Goal: Task Accomplishment & Management: Manage account settings

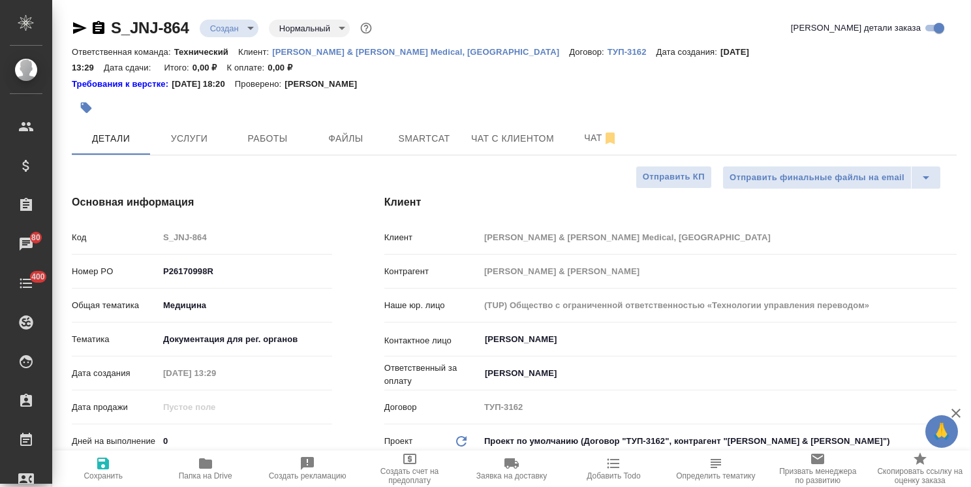
select select "RU"
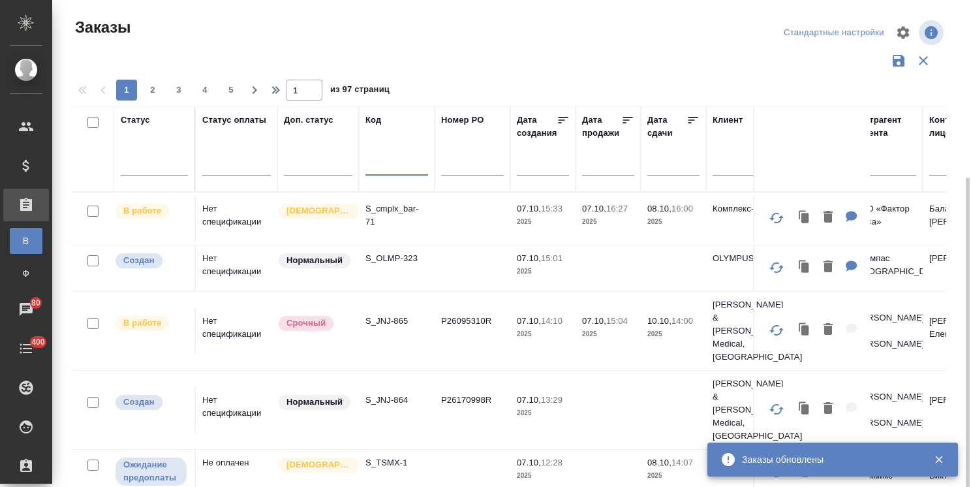
scroll to position [97, 0]
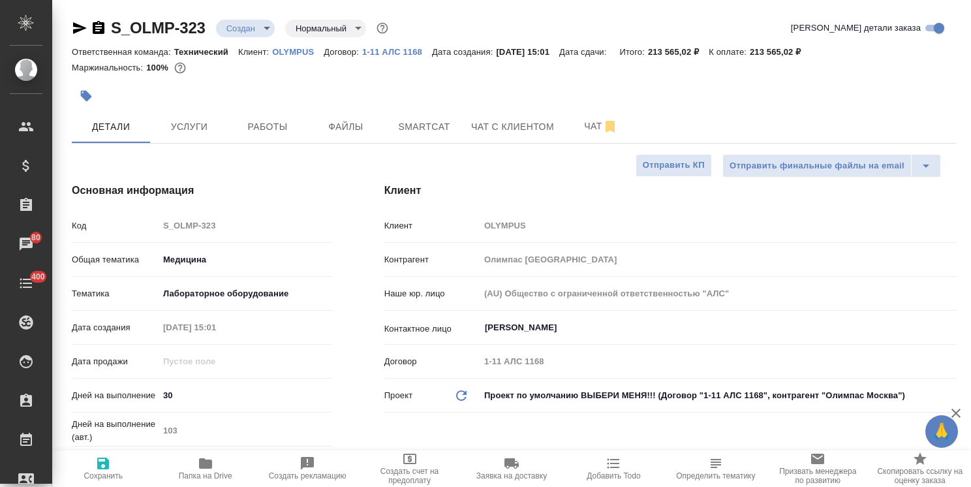
select select "RU"
click at [78, 22] on icon "button" at bounding box center [80, 28] width 16 height 16
drag, startPoint x: 965, startPoint y: 314, endPoint x: 733, endPoint y: 74, distance: 333.6
click at [955, 106] on div "S_OLMP-323 Создан new Нормальный normal Кратко детали заказа Ответственная кома…" at bounding box center [511, 243] width 919 height 487
click at [187, 131] on span "Услуги" at bounding box center [189, 127] width 63 height 16
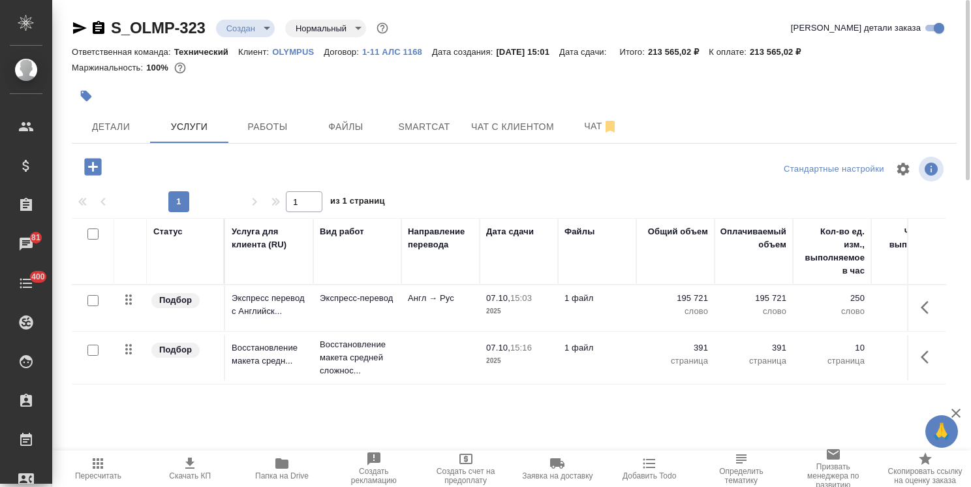
click at [258, 29] on body "🙏 .cls-1 fill:#fff; AWATERA Usmanova Olga Клиенты Спецификации Заказы 81 Чаты 4…" at bounding box center [485, 243] width 971 height 487
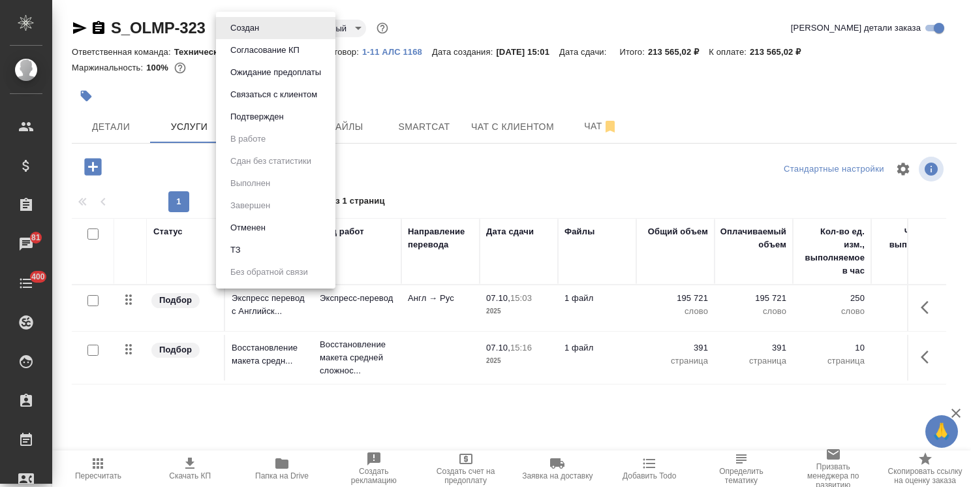
click at [270, 51] on button "Согласование КП" at bounding box center [264, 50] width 77 height 14
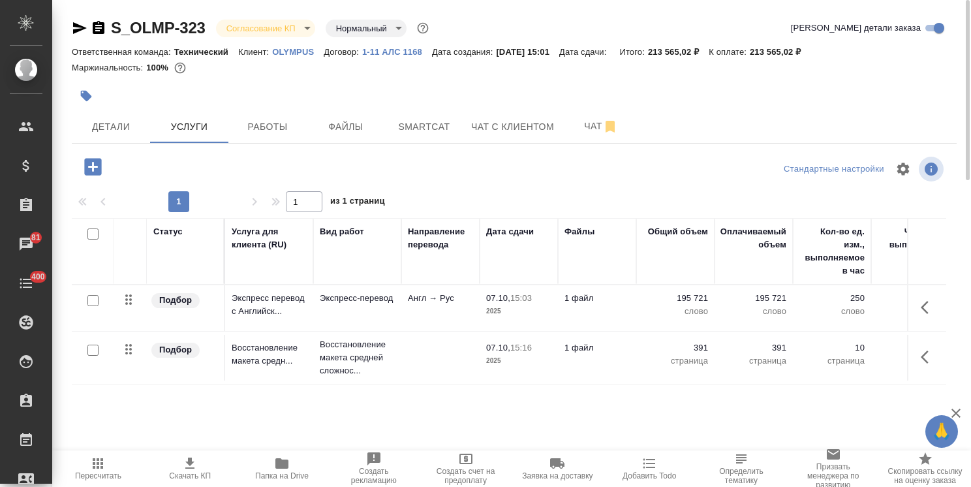
click at [200, 465] on span "Скачать КП" at bounding box center [190, 467] width 76 height 25
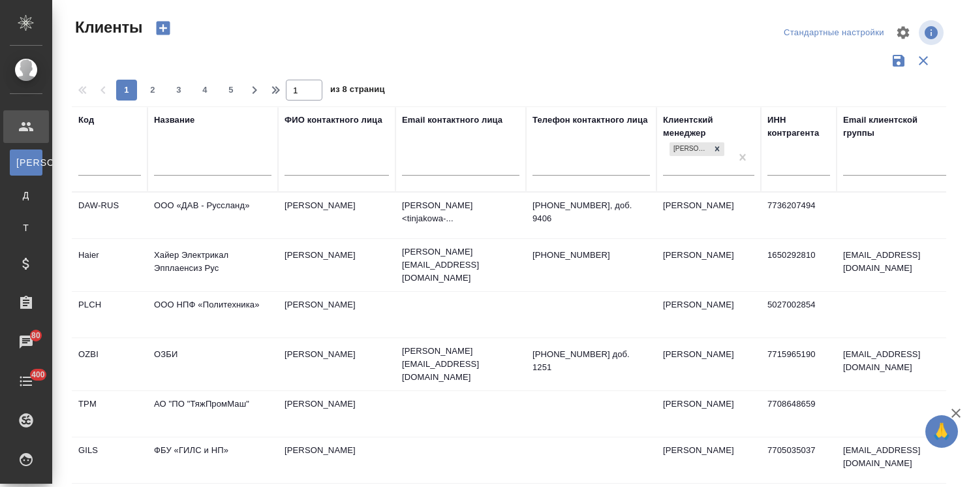
select select "RU"
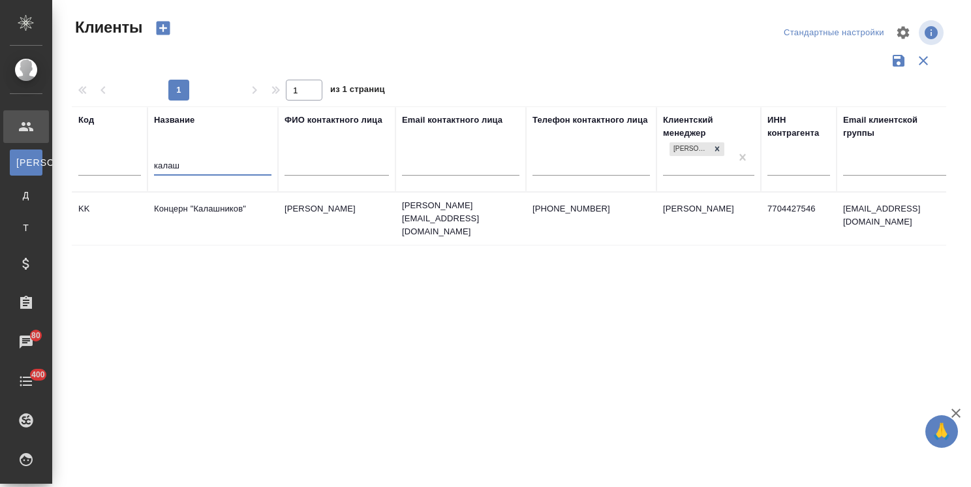
type input "калаш"
click at [206, 214] on td "Концерн "Калашников"" at bounding box center [212, 219] width 131 height 46
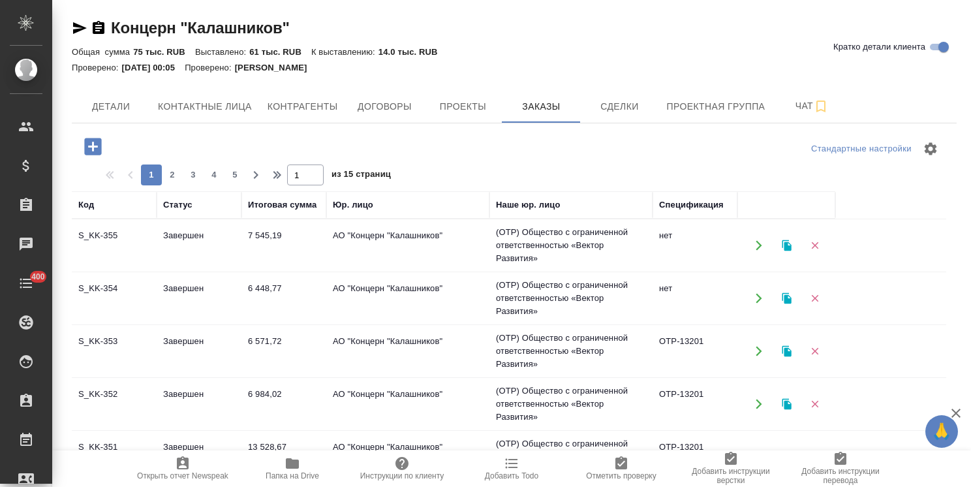
click at [786, 247] on icon "button" at bounding box center [786, 245] width 9 height 11
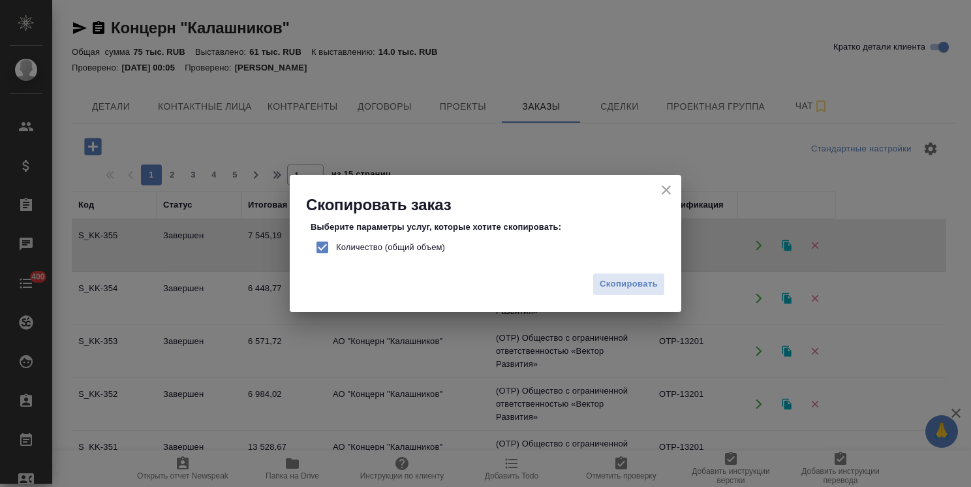
click at [418, 250] on span "Количество (общий объем)" at bounding box center [390, 247] width 109 height 13
click at [336, 250] on input "Количество (общий объем)" at bounding box center [322, 247] width 27 height 27
checkbox input "false"
click at [642, 290] on span "Скопировать" at bounding box center [629, 284] width 58 height 15
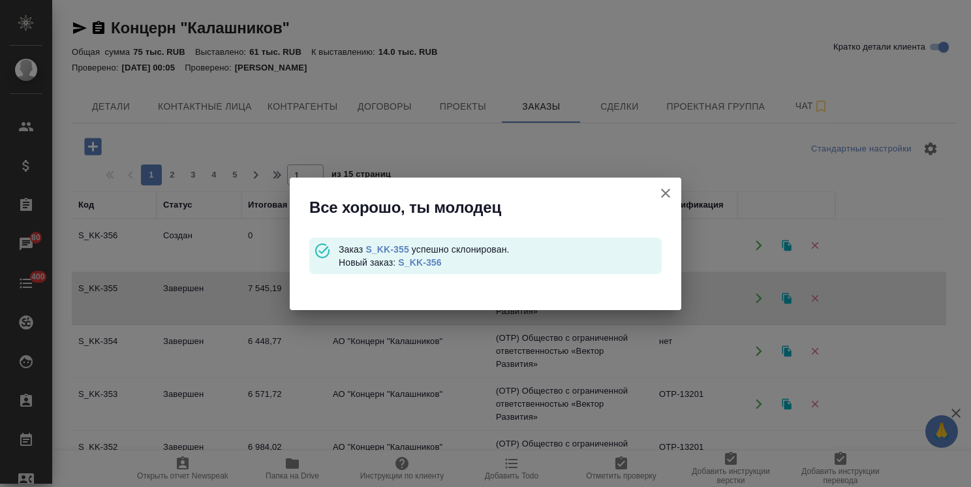
click at [411, 262] on link "S_KK-356" at bounding box center [419, 262] width 43 height 10
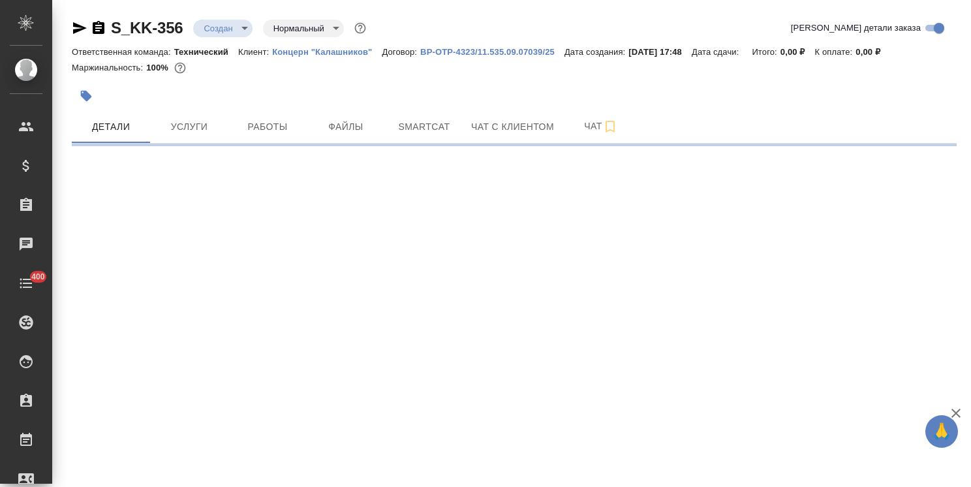
select select "RU"
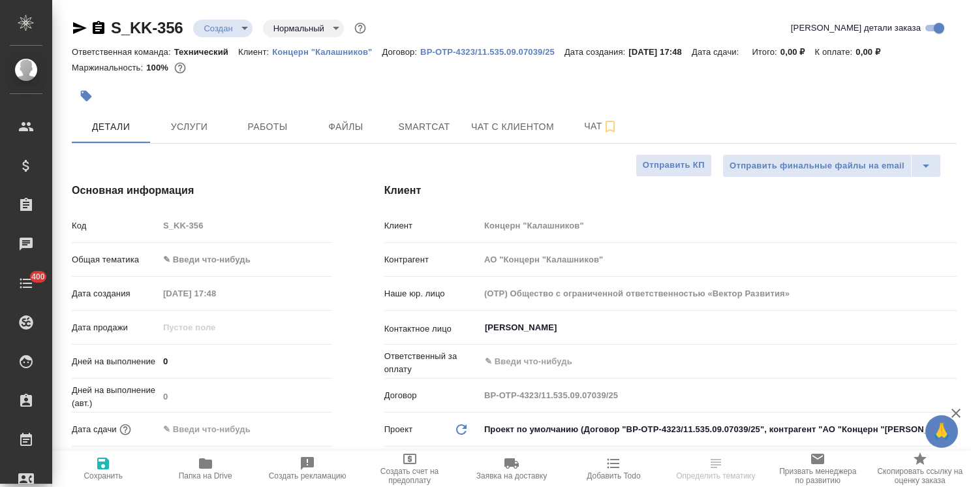
type textarea "x"
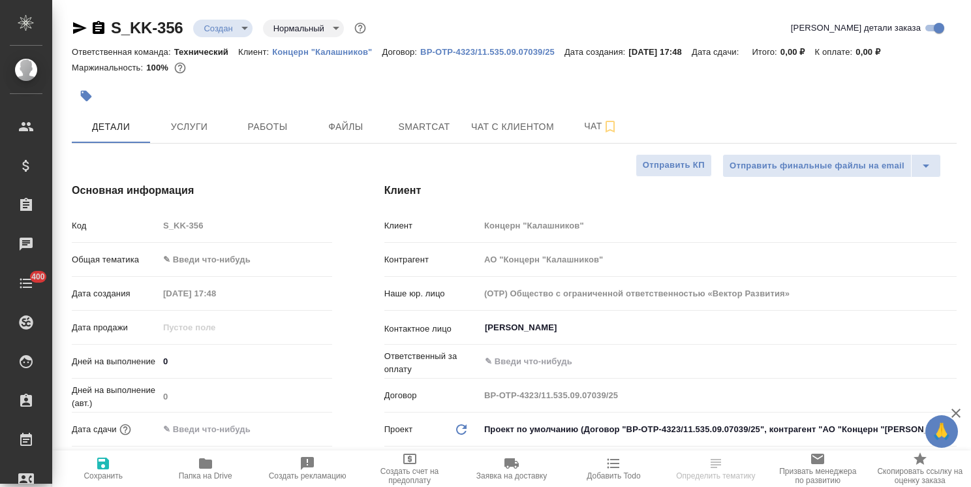
type textarea "x"
click at [228, 260] on body "🙏 .cls-1 fill:#fff; AWATERA Usmanova Olga Клиенты Спецификации Заказы Чаты 400 …" at bounding box center [485, 243] width 971 height 487
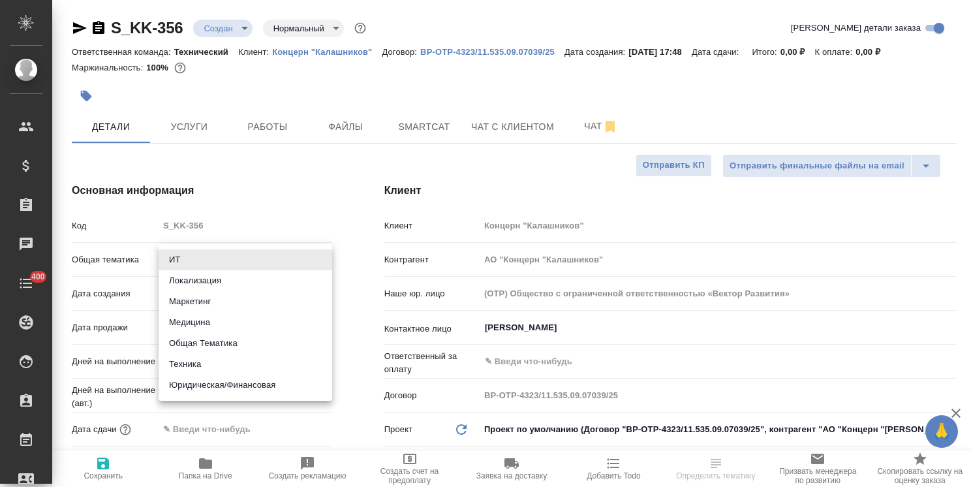
click at [198, 365] on li "Техника" at bounding box center [246, 364] width 174 height 21
type input "tech"
type textarea "x"
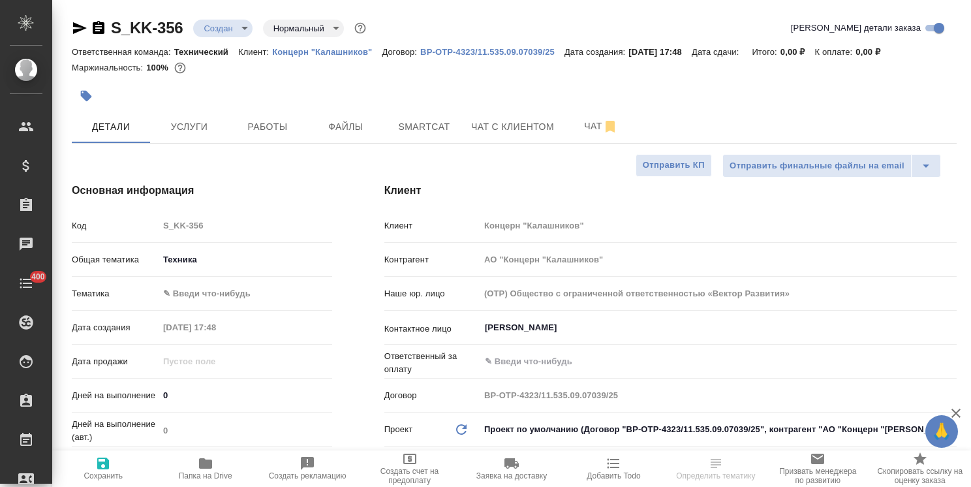
click at [223, 292] on body "🙏 .cls-1 fill:#fff; AWATERA Usmanova Olga Клиенты Спецификации Заказы Чаты 400 …" at bounding box center [485, 243] width 971 height 487
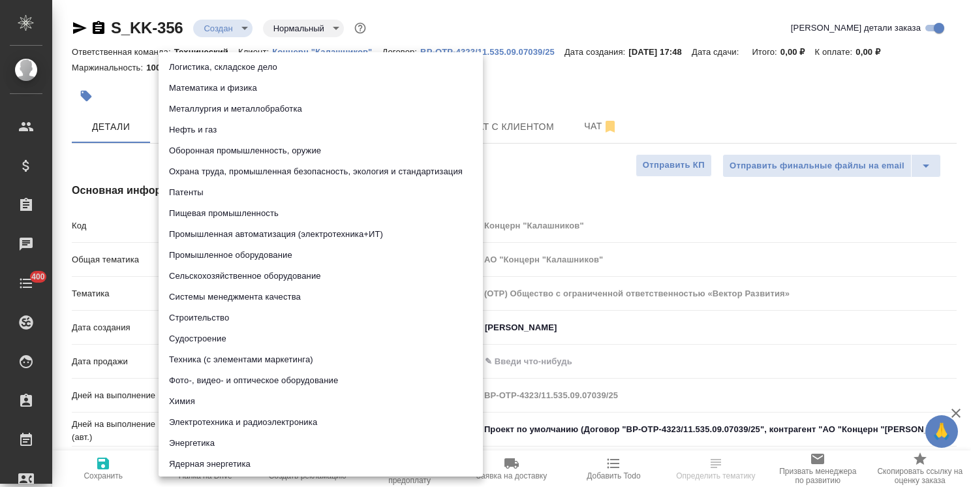
scroll to position [149, 0]
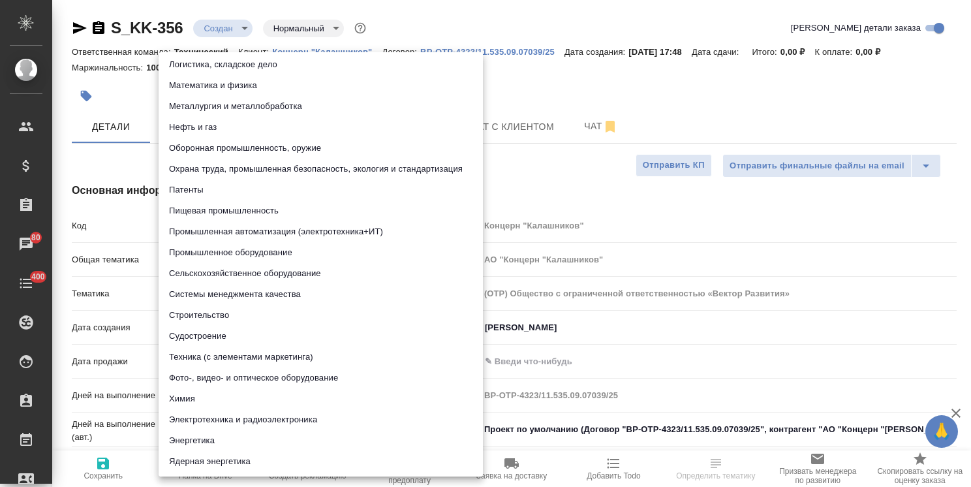
click at [262, 354] on li "Техника (с элементами маркетинга)" at bounding box center [321, 356] width 324 height 21
type textarea "x"
type input "60014f8f4811385ea454c731"
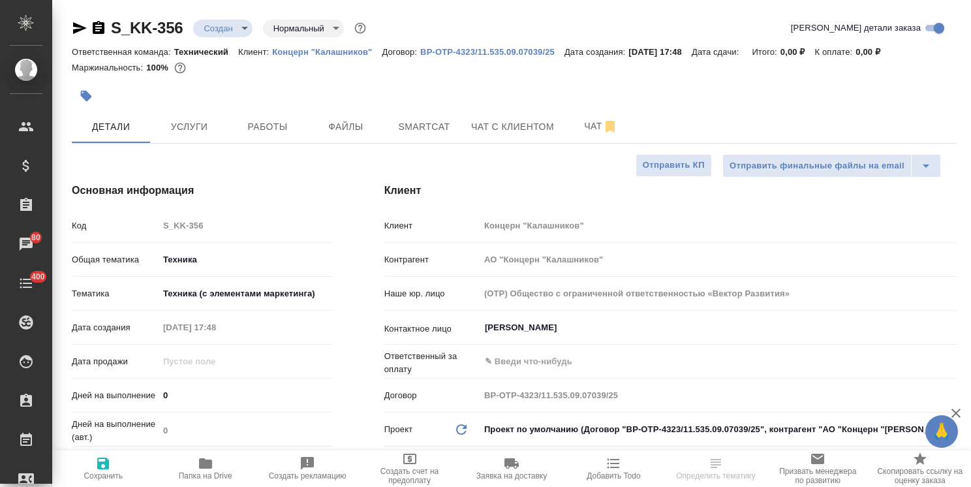
click at [107, 474] on span "Сохранить" at bounding box center [103, 475] width 39 height 9
type textarea "x"
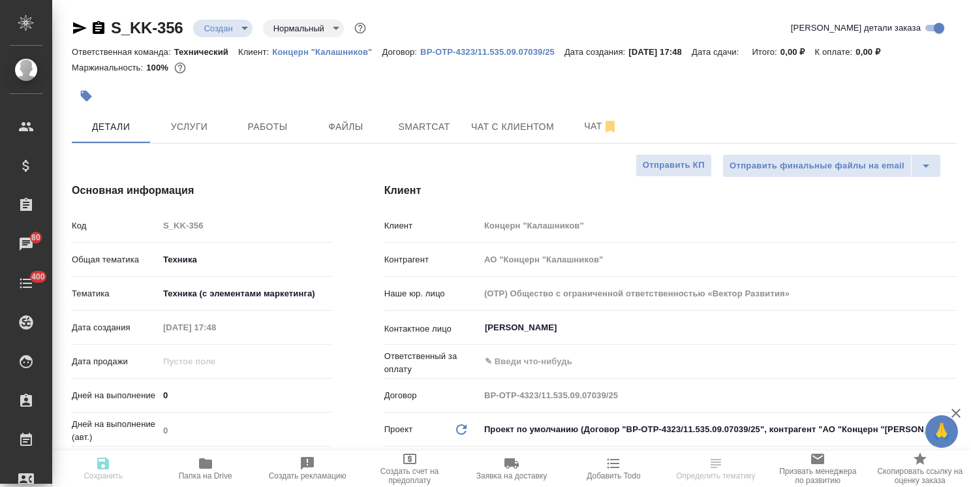
type textarea "x"
select select "RU"
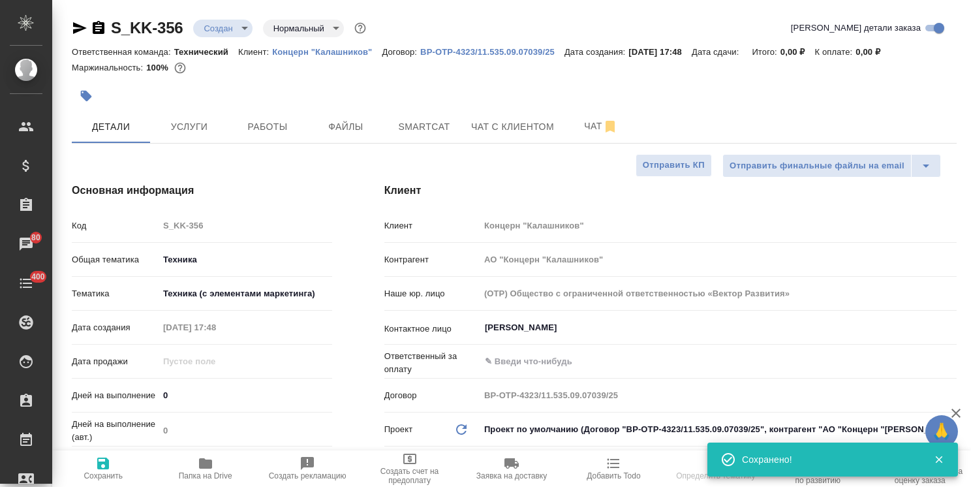
type textarea "x"
select select "RU"
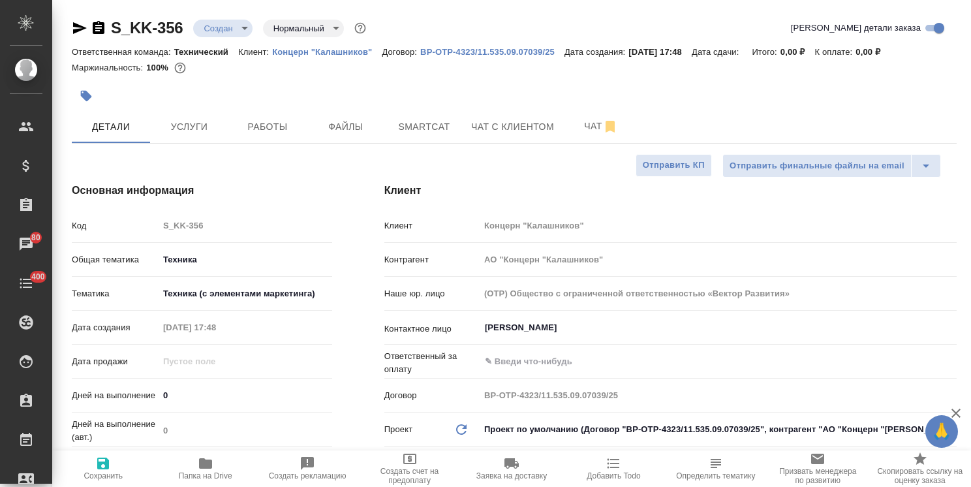
type textarea "x"
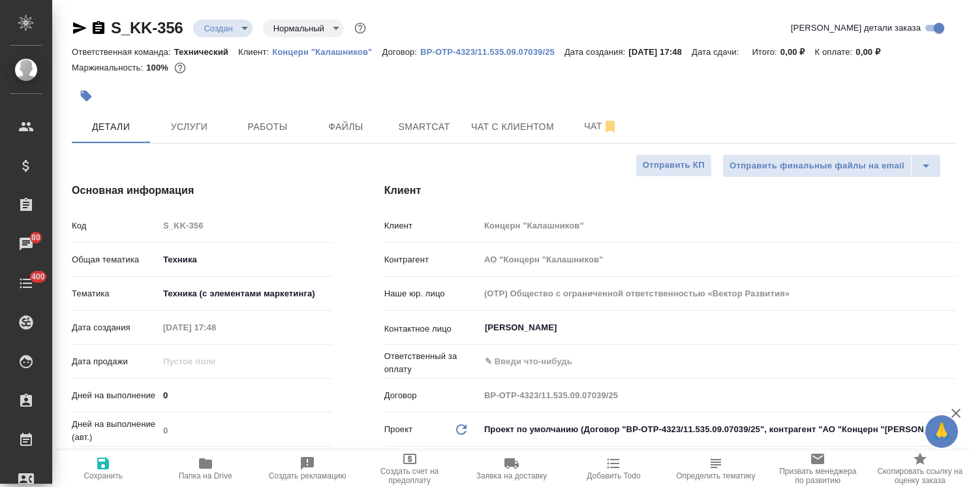
type textarea "x"
click at [354, 132] on span "Файлы" at bounding box center [346, 127] width 63 height 16
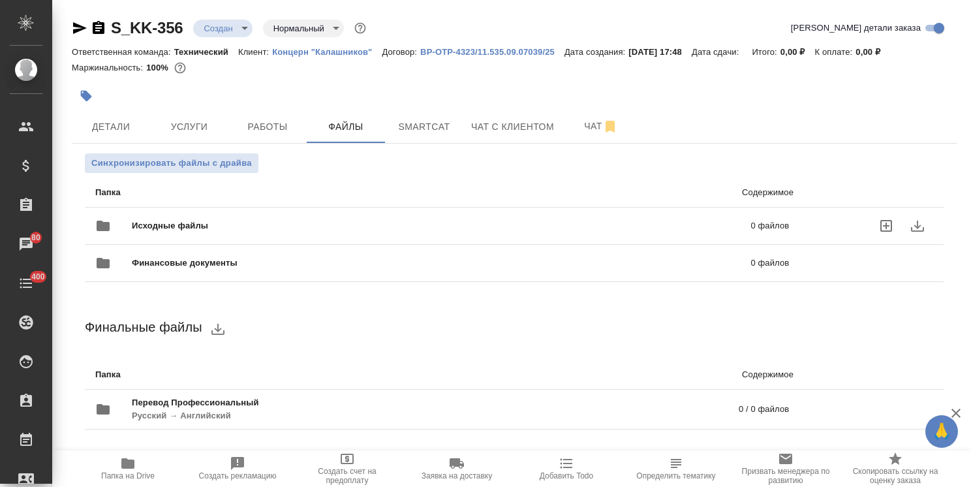
click at [144, 218] on div "Исходные файлы 0 файлов" at bounding box center [442, 225] width 694 height 31
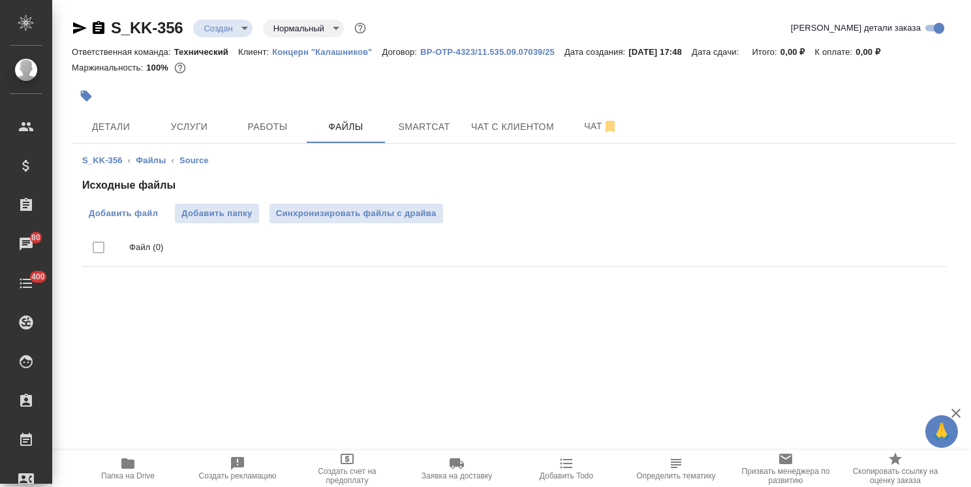
click at [117, 207] on span "Добавить файл" at bounding box center [123, 213] width 69 height 13
click at [0, 0] on input "Добавить файл" at bounding box center [0, 0] width 0 height 0
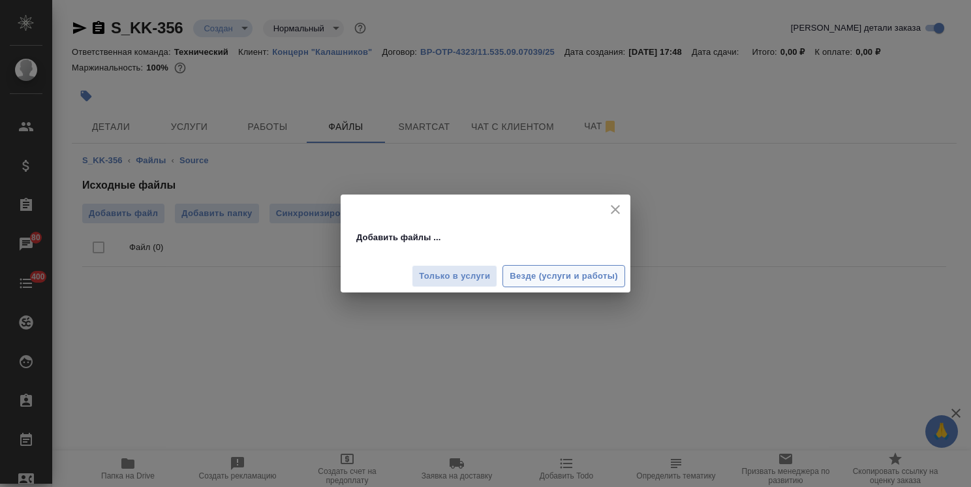
click at [591, 286] on button "Везде (услуги и работы)" at bounding box center [563, 276] width 123 height 23
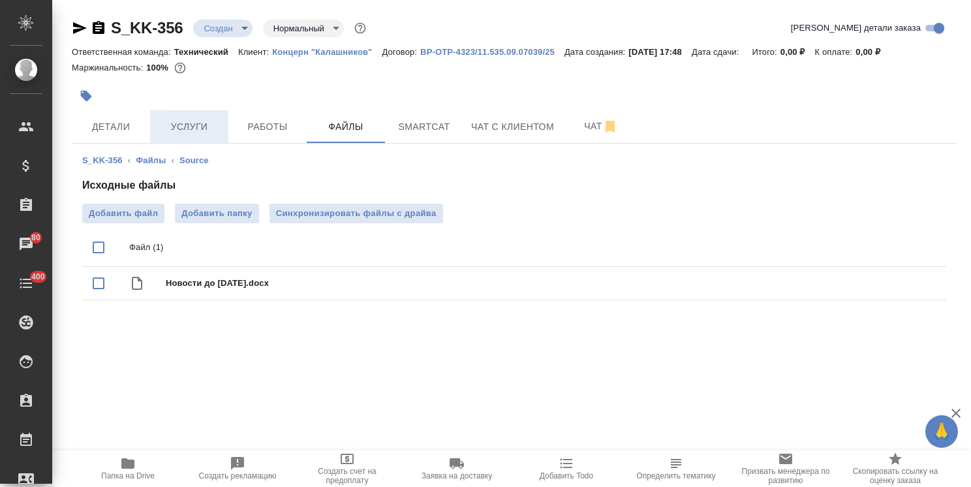
click at [193, 136] on button "Услуги" at bounding box center [189, 126] width 78 height 33
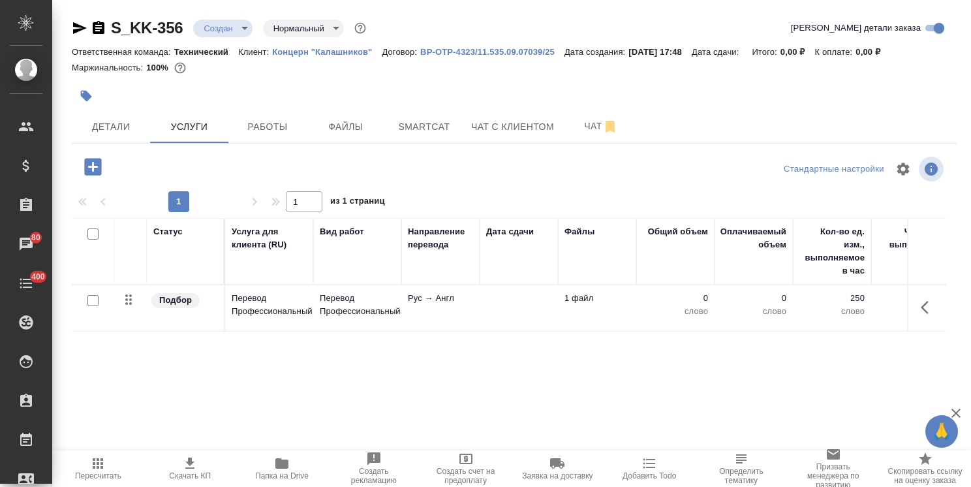
click at [495, 302] on td at bounding box center [519, 308] width 78 height 46
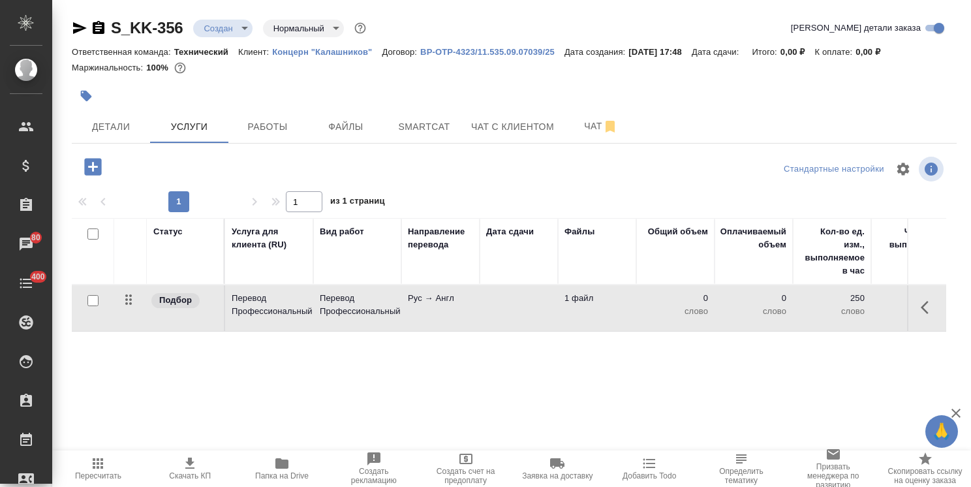
click at [495, 302] on td at bounding box center [519, 308] width 78 height 46
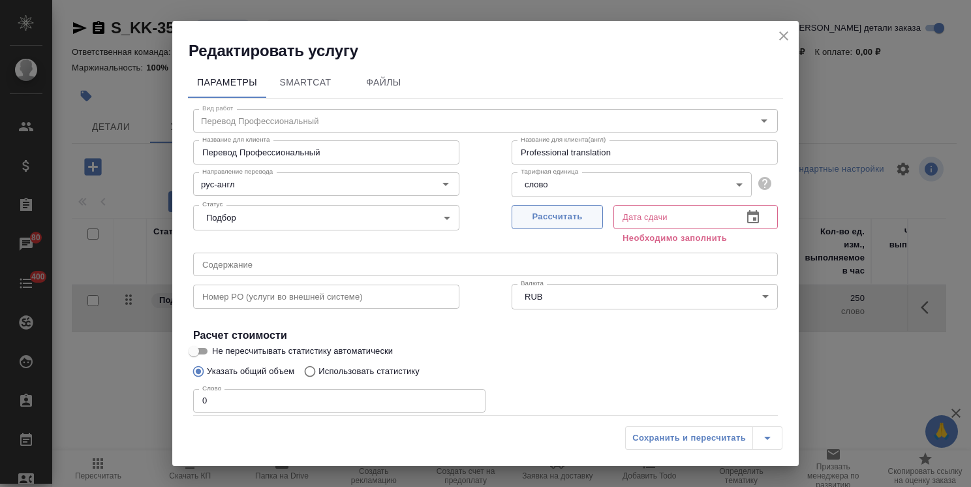
click at [533, 215] on span "Рассчитать" at bounding box center [557, 216] width 77 height 15
type input "07.10.2025 17:49"
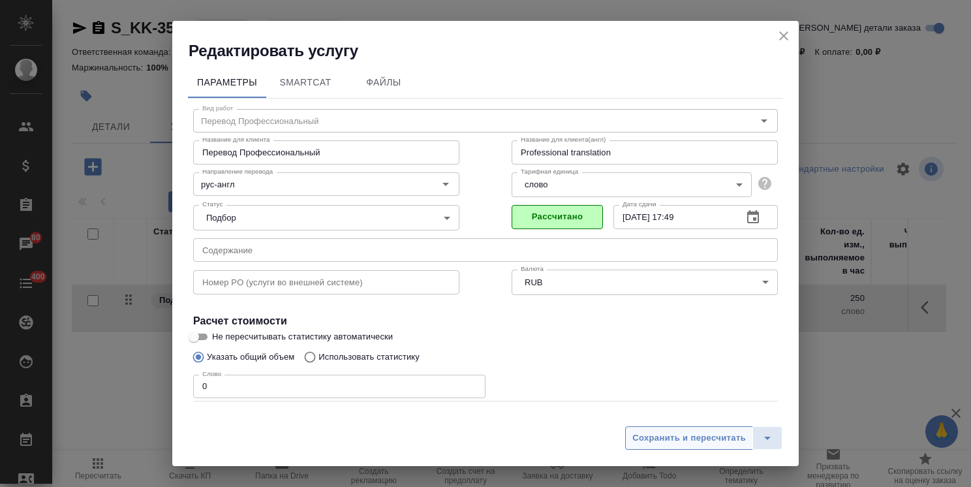
click at [664, 437] on span "Сохранить и пересчитать" at bounding box center [689, 438] width 114 height 15
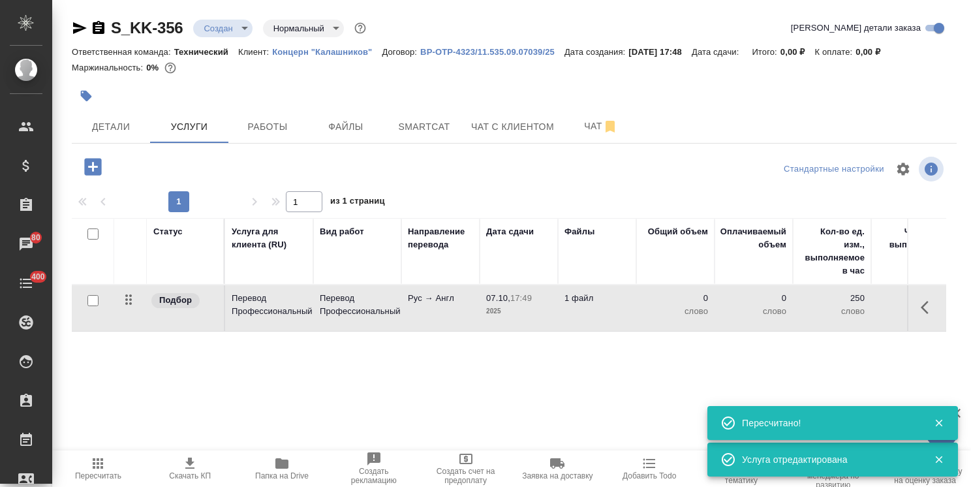
click at [94, 298] on input "checkbox" at bounding box center [92, 300] width 11 height 11
checkbox input "true"
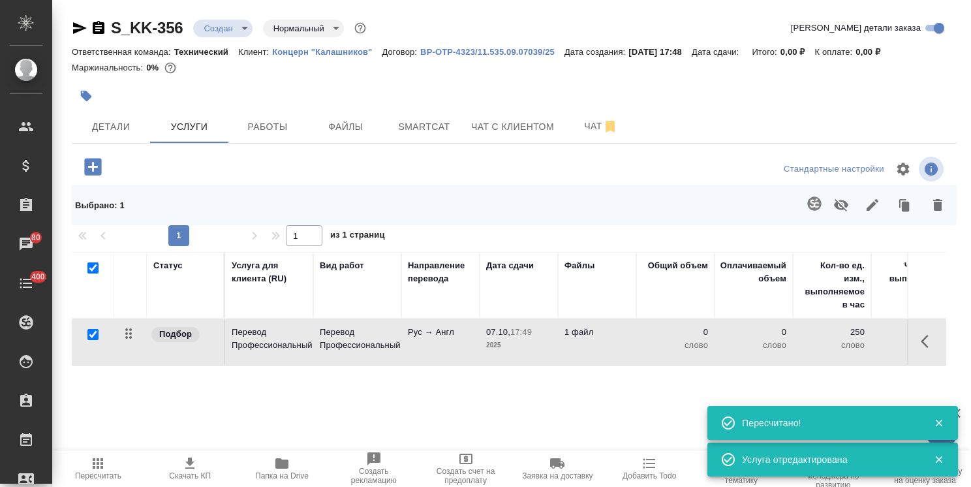
click at [818, 202] on icon "button" at bounding box center [815, 204] width 16 height 16
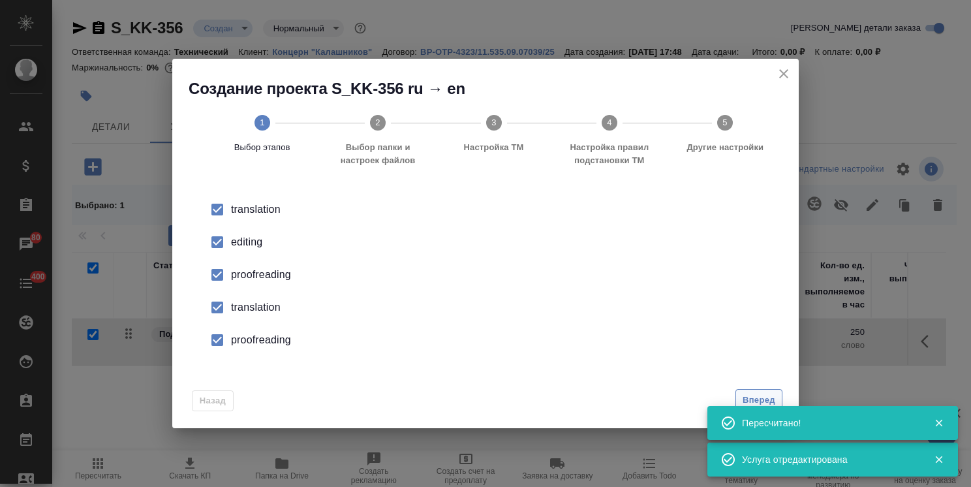
click at [762, 397] on span "Вперед" at bounding box center [759, 400] width 33 height 15
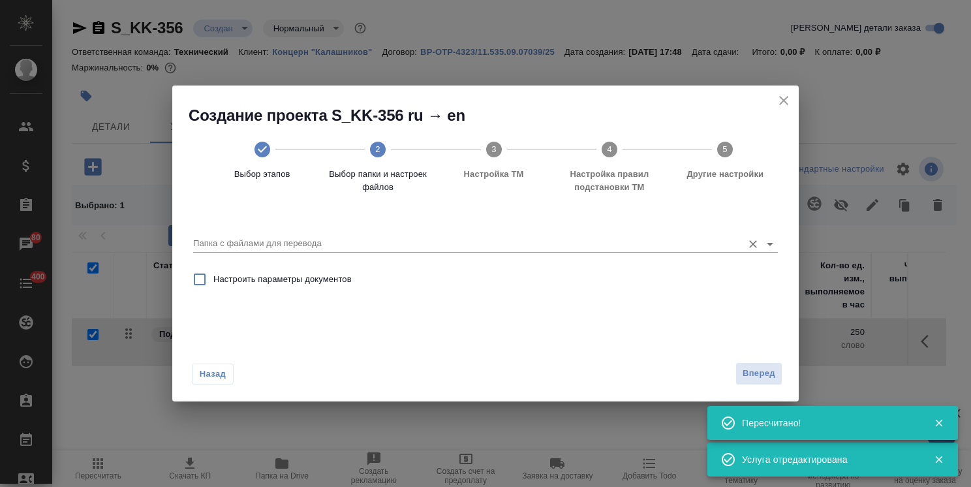
click at [348, 238] on input "Папка с файлами для перевода" at bounding box center [464, 244] width 543 height 16
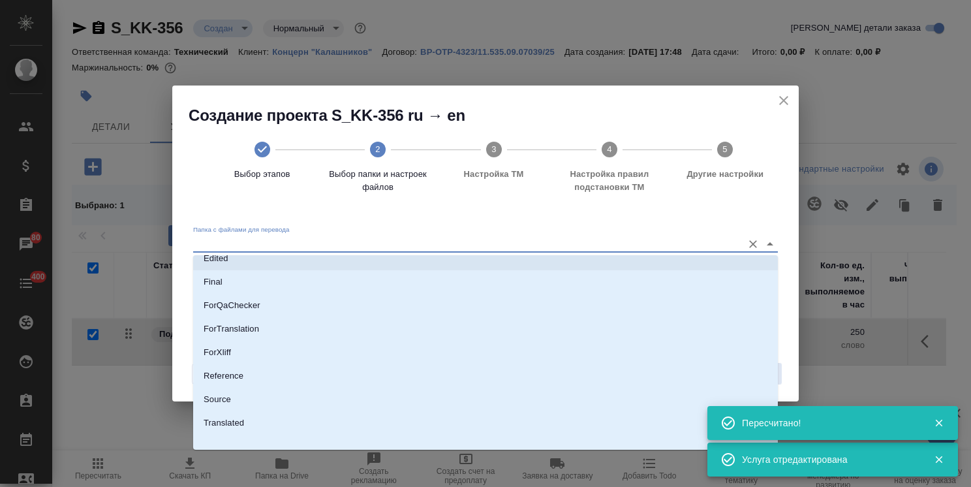
scroll to position [115, 0]
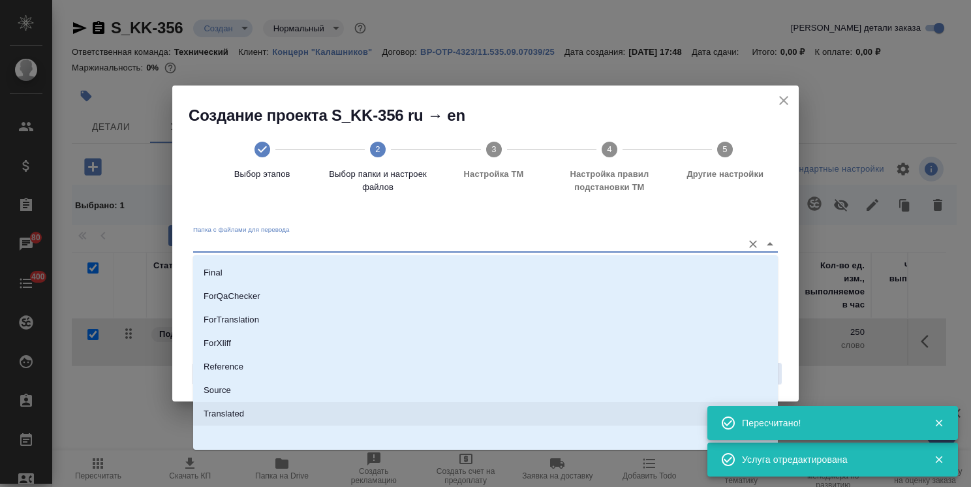
click at [239, 395] on li "Source" at bounding box center [485, 389] width 585 height 23
type input "Source"
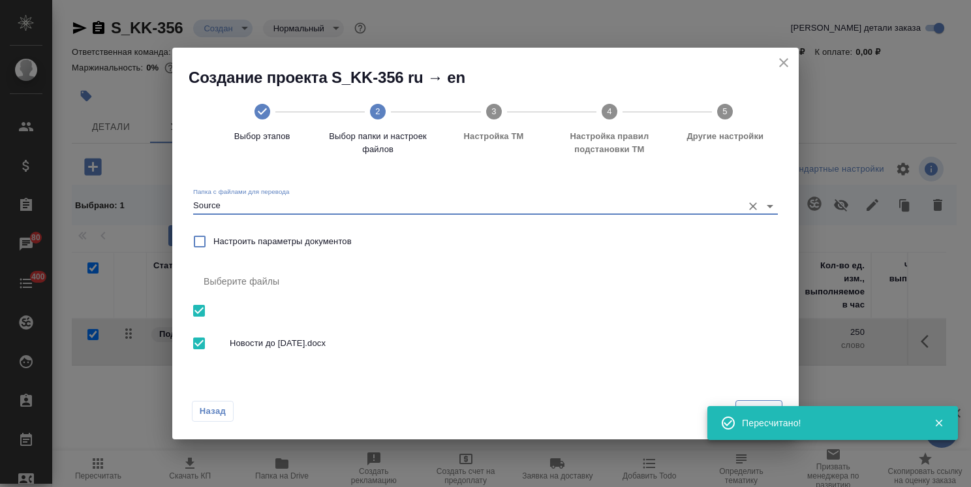
click at [754, 404] on span "Вперед" at bounding box center [759, 411] width 33 height 15
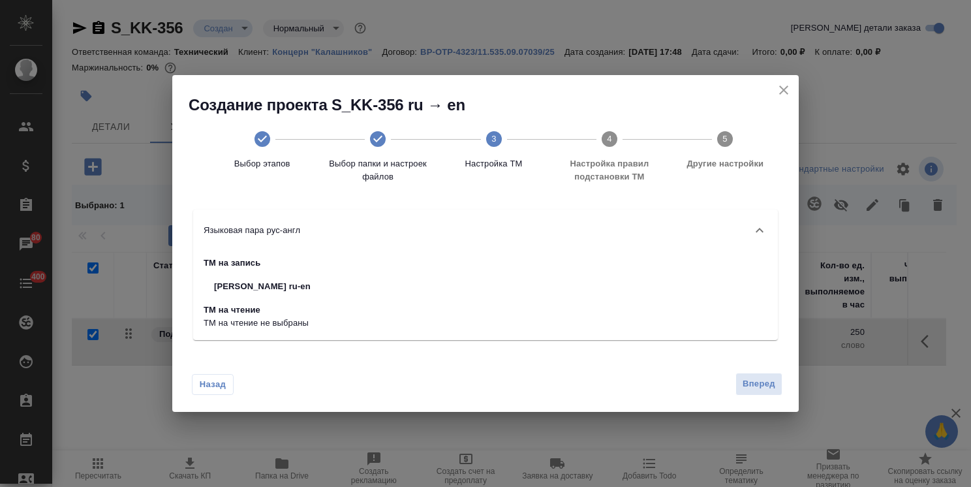
click at [784, 394] on div "Назад Вперед" at bounding box center [485, 380] width 626 height 61
click at [769, 383] on span "Вперед" at bounding box center [759, 384] width 33 height 15
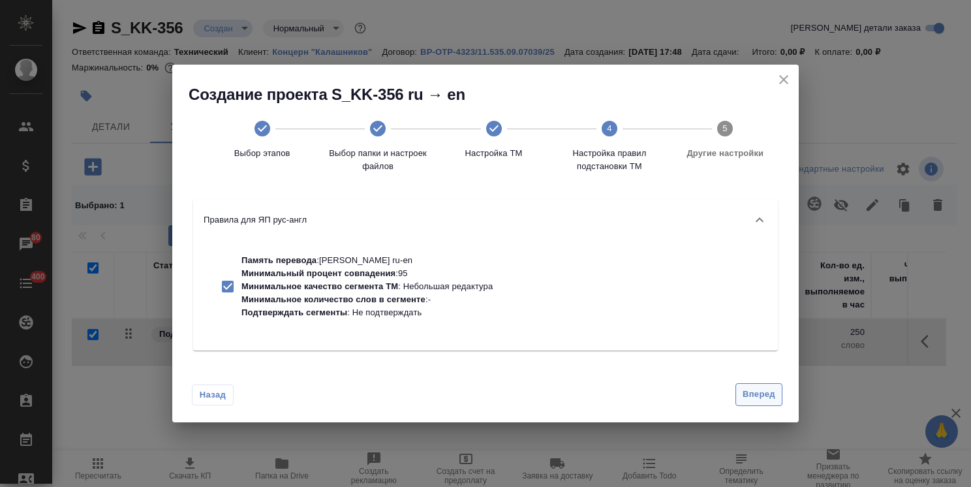
click at [757, 387] on span "Вперед" at bounding box center [759, 394] width 33 height 15
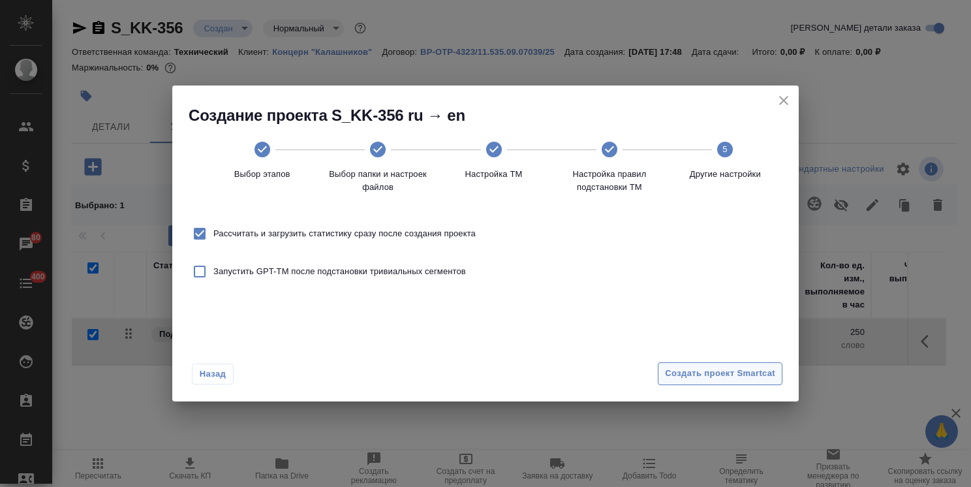
click at [741, 371] on span "Создать проект Smartcat" at bounding box center [720, 373] width 110 height 15
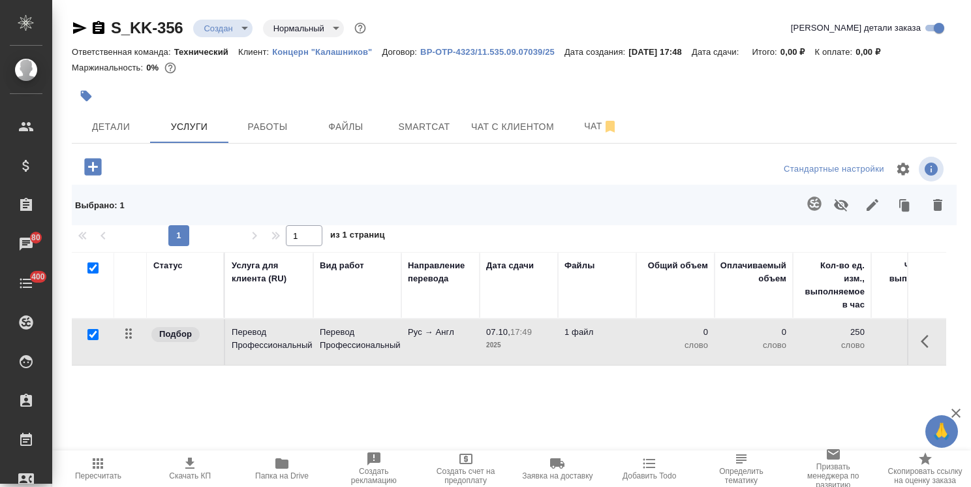
click at [94, 330] on input "checkbox" at bounding box center [92, 334] width 11 height 11
checkbox input "false"
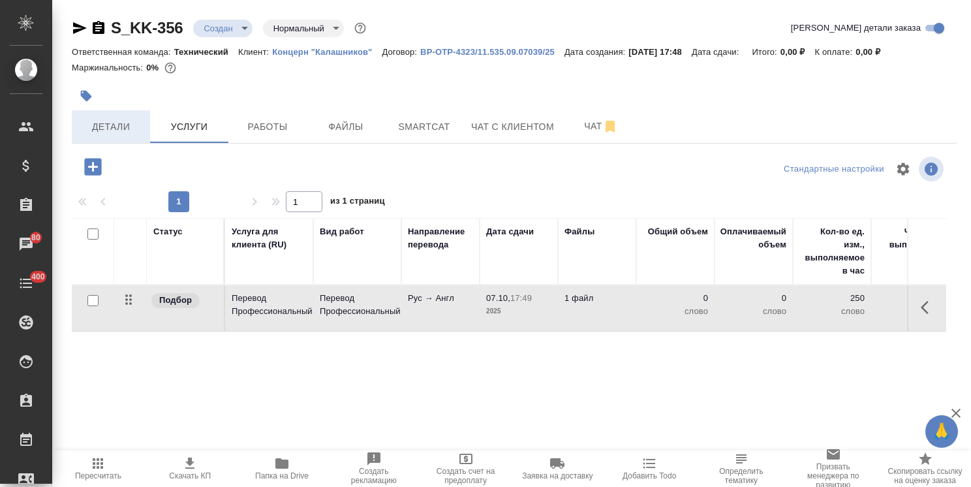
click at [104, 122] on span "Детали" at bounding box center [111, 127] width 63 height 16
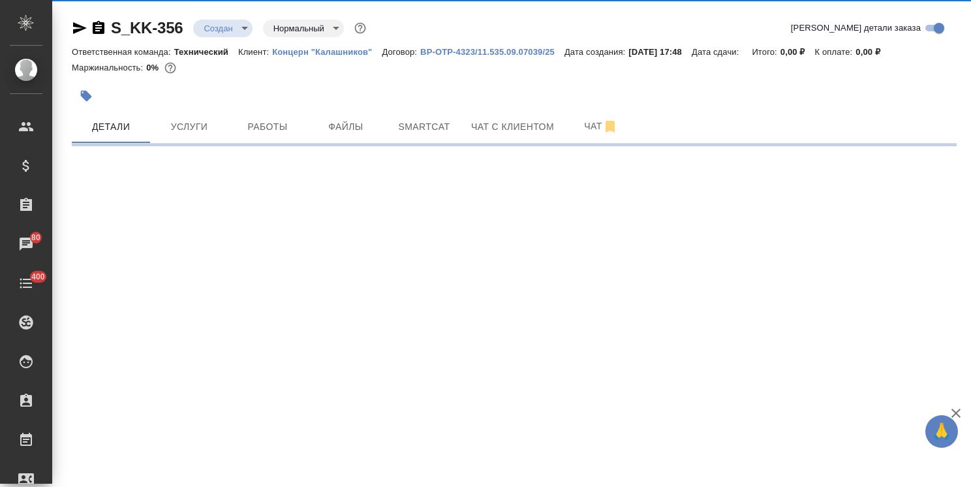
select select "RU"
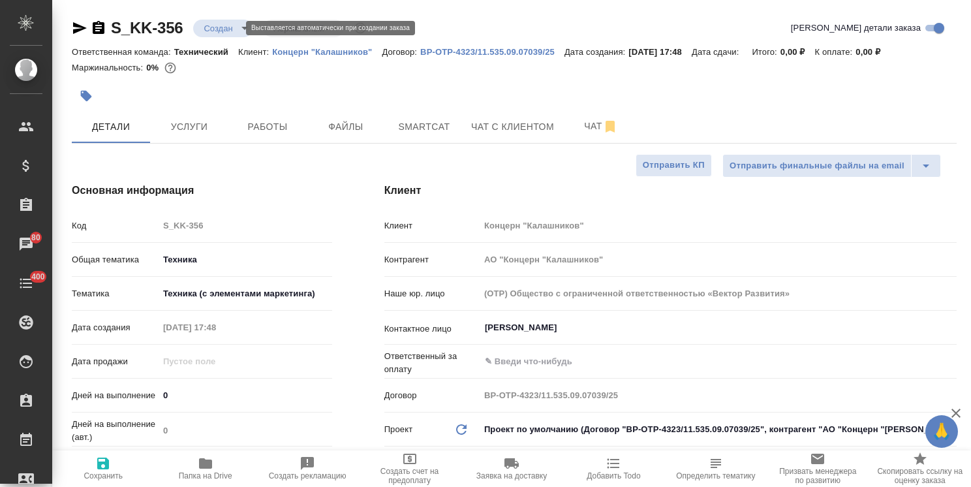
type textarea "x"
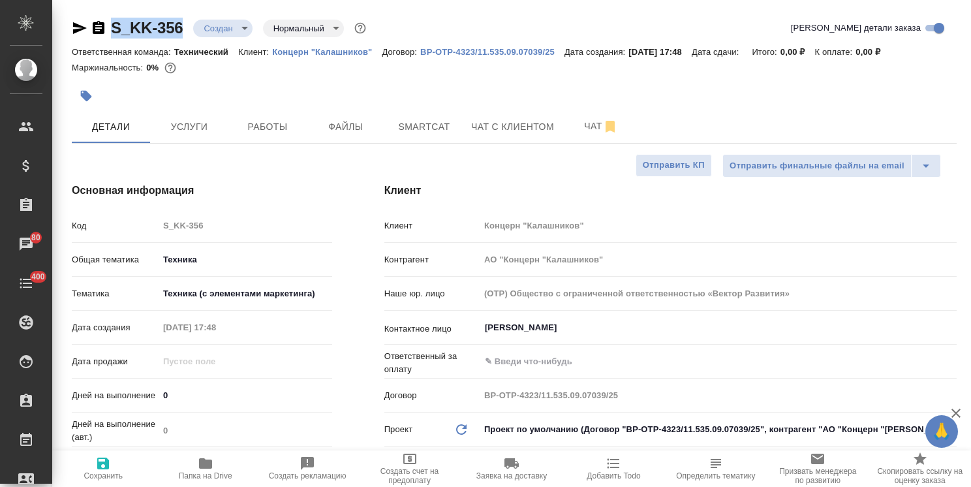
drag, startPoint x: 187, startPoint y: 15, endPoint x: 57, endPoint y: 24, distance: 129.5
copy link "S_KK-356"
click at [172, 128] on span "Услуги" at bounding box center [189, 127] width 63 height 16
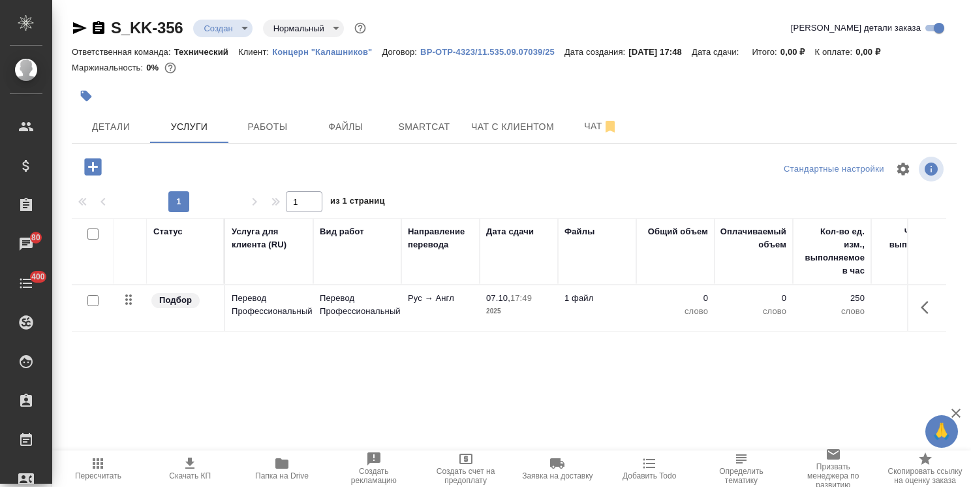
click at [325, 150] on div "S_KK-356 Создан new Нормальный normal Кратко детали заказа Ответственная команд…" at bounding box center [514, 266] width 899 height 532
click at [337, 129] on span "Файлы" at bounding box center [346, 127] width 63 height 16
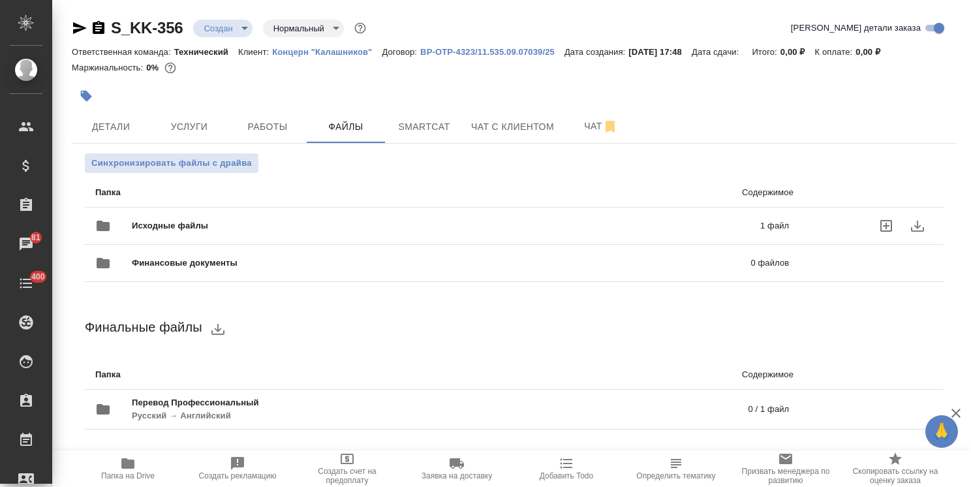
click at [227, 207] on div "Исходные файлы 1 файл" at bounding box center [442, 225] width 720 height 57
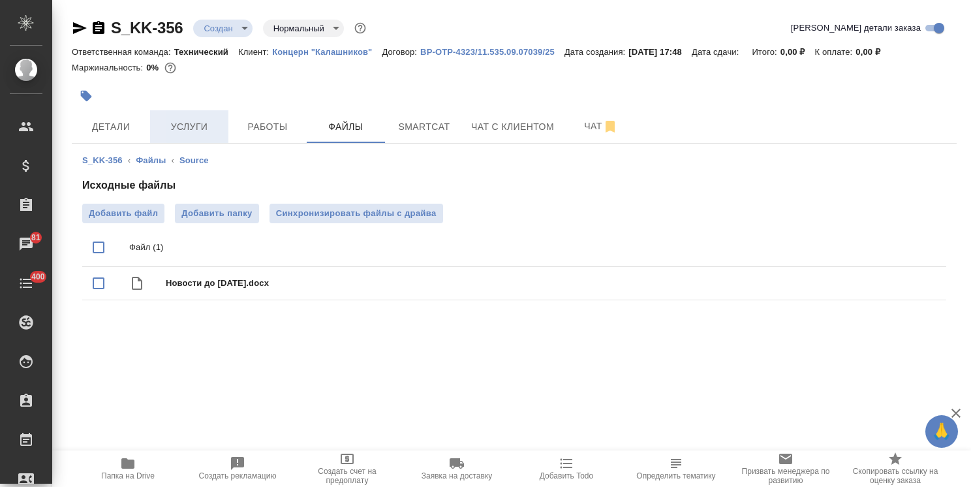
click at [193, 131] on span "Услуги" at bounding box center [189, 127] width 63 height 16
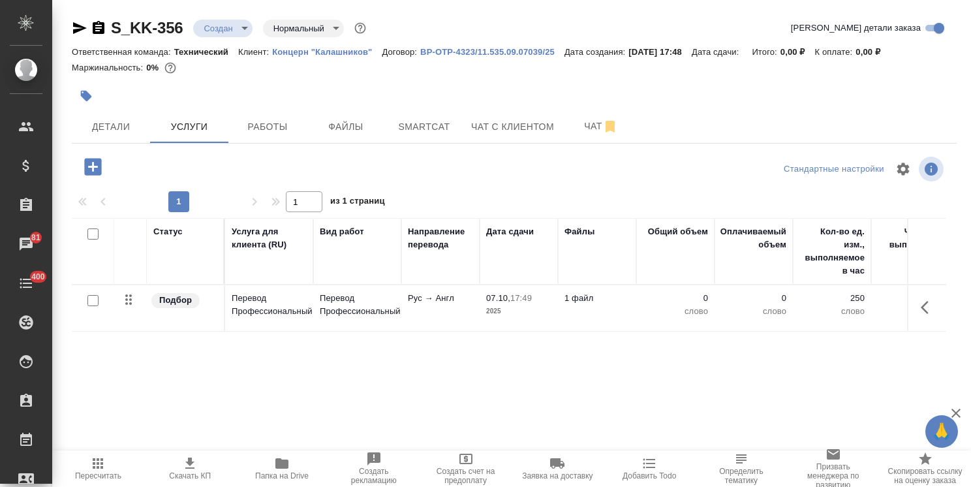
click at [98, 472] on span "Пересчитать" at bounding box center [98, 475] width 46 height 9
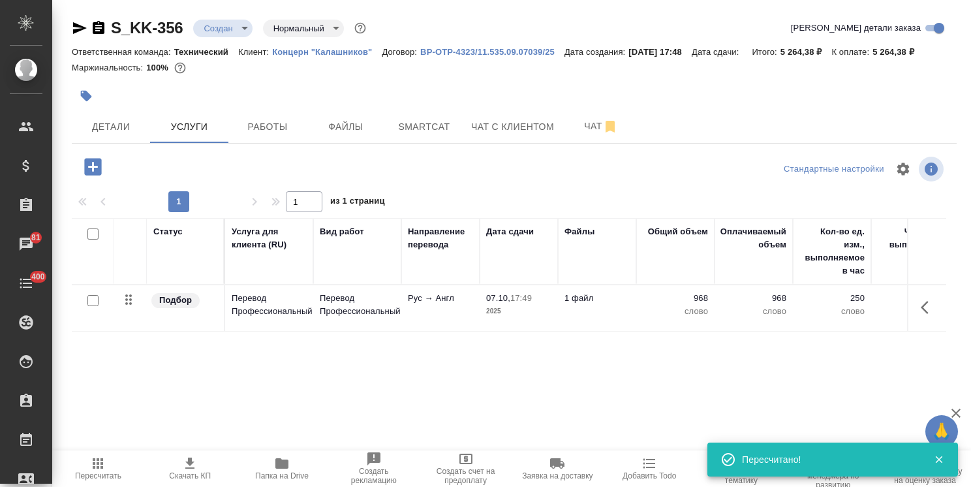
click at [98, 472] on span "Пересчитать" at bounding box center [98, 475] width 46 height 9
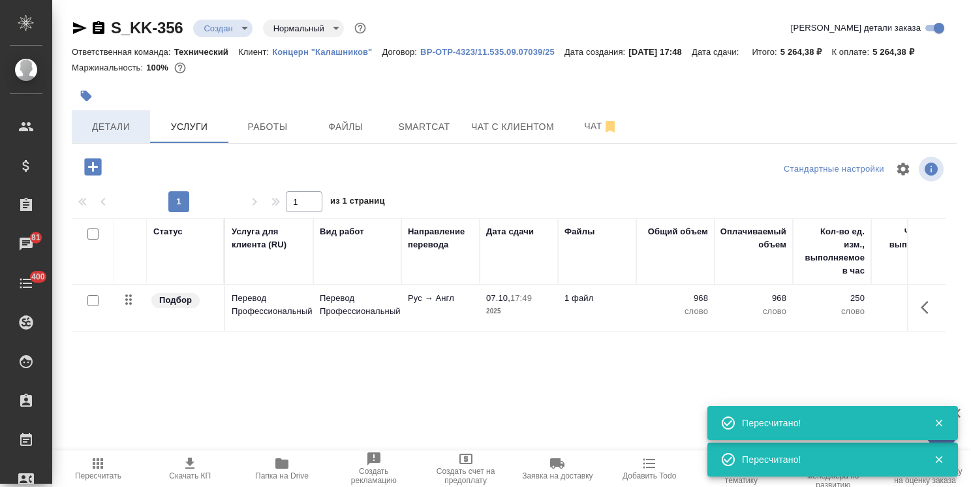
click at [123, 126] on span "Детали" at bounding box center [111, 127] width 63 height 16
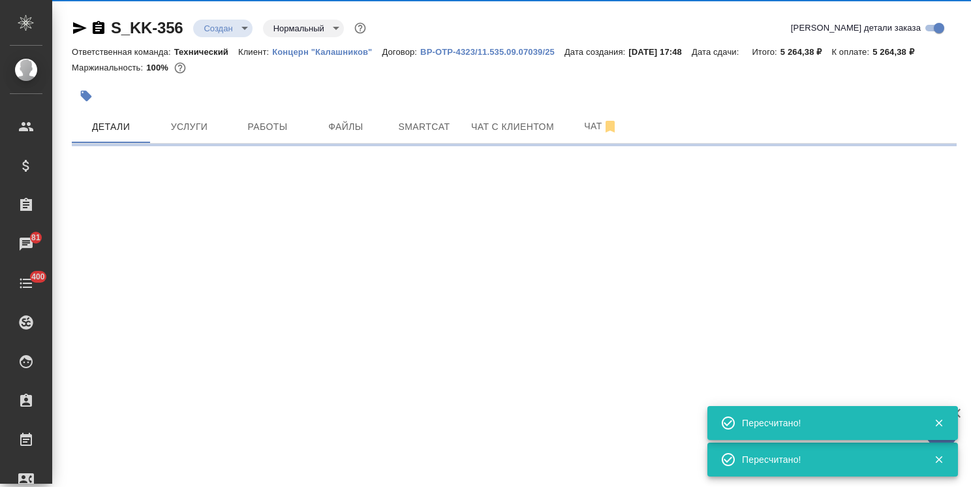
select select "RU"
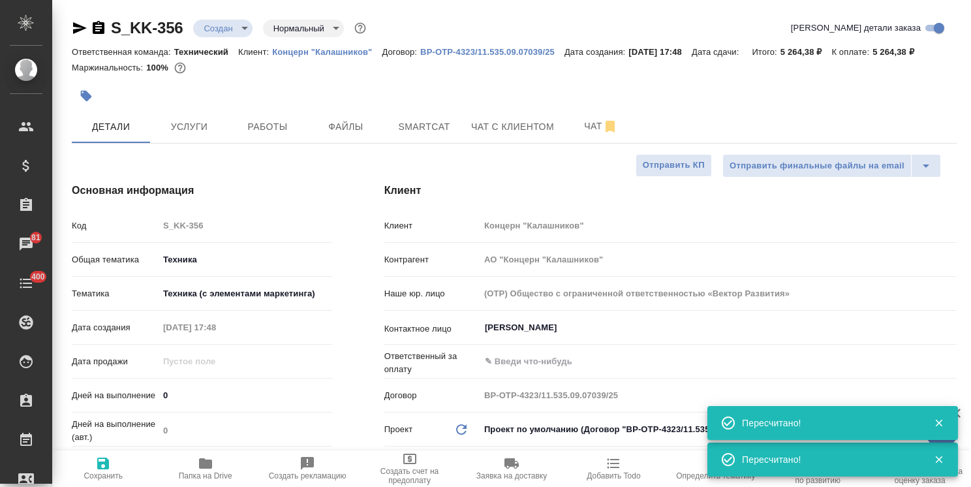
type textarea "x"
drag, startPoint x: 180, startPoint y: 407, endPoint x: 121, endPoint y: 411, distance: 58.9
click at [128, 410] on div "Дней на выполнение 0" at bounding box center [202, 401] width 260 height 34
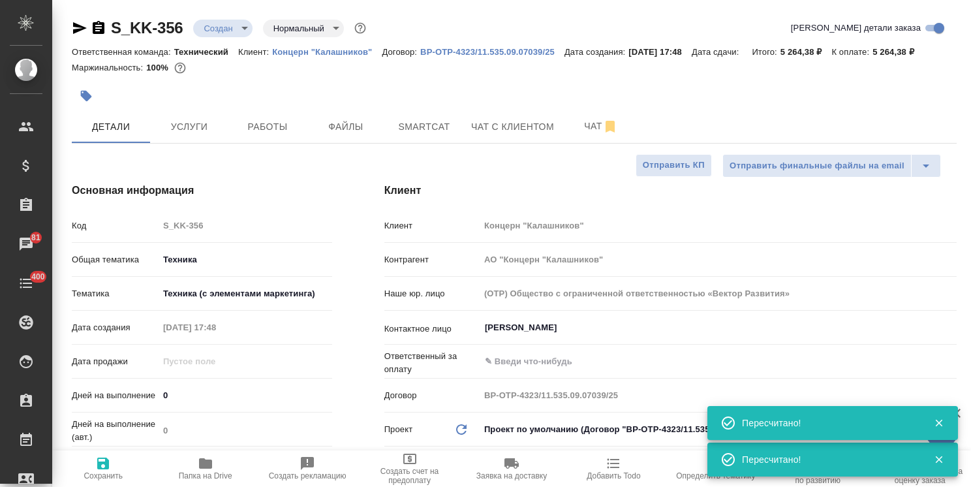
click at [193, 396] on input "0" at bounding box center [246, 395] width 174 height 19
drag, startPoint x: 185, startPoint y: 398, endPoint x: 142, endPoint y: 405, distance: 42.9
click at [143, 405] on div "Дней на выполнение 0" at bounding box center [202, 395] width 260 height 23
type input "1"
type textarea "x"
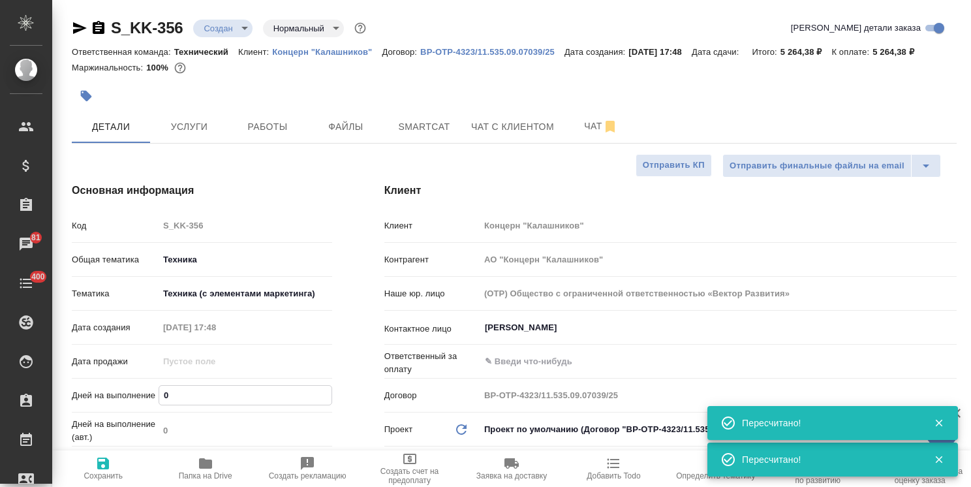
type textarea "x"
type input "1"
click at [102, 465] on icon "button" at bounding box center [103, 463] width 16 height 16
type textarea "x"
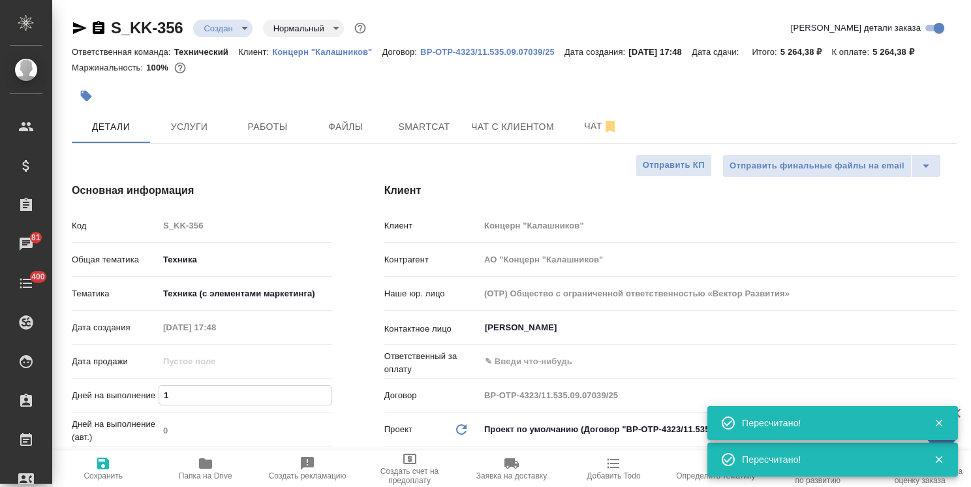
type textarea "x"
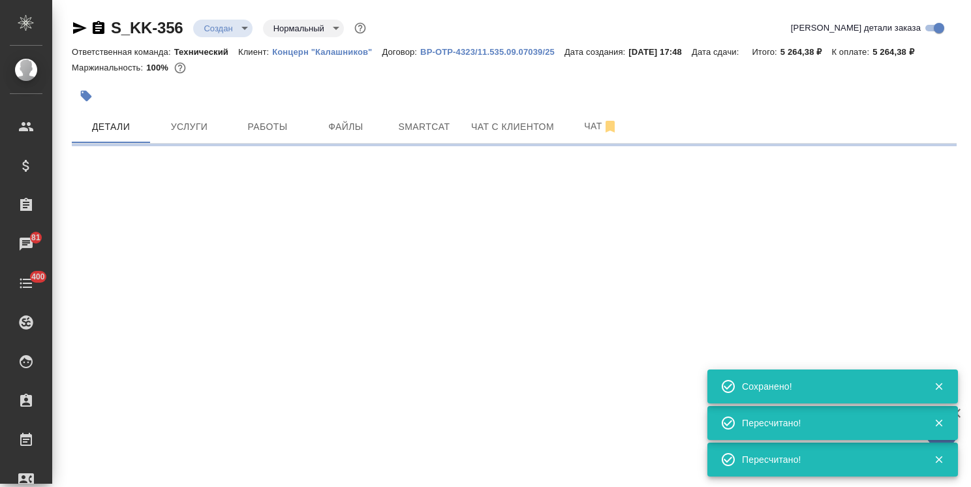
select select "RU"
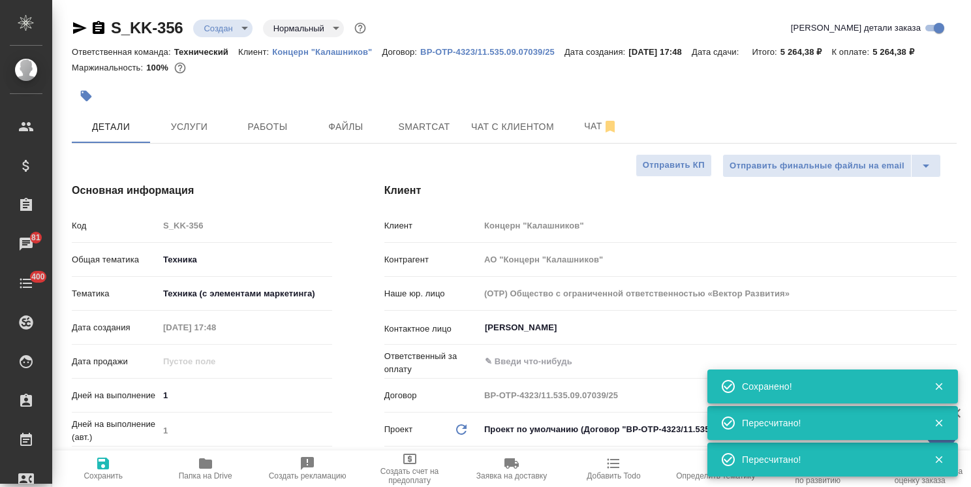
type textarea "x"
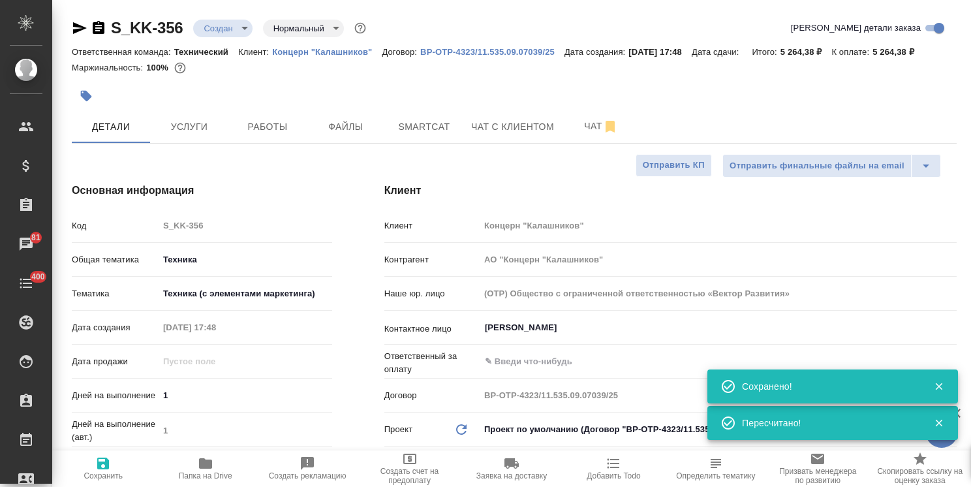
click at [223, 22] on body "🙏 .cls-1 fill:#fff; AWATERA Usmanova Olga Клиенты Спецификации Заказы 81 Чаты 4…" at bounding box center [485, 243] width 971 height 487
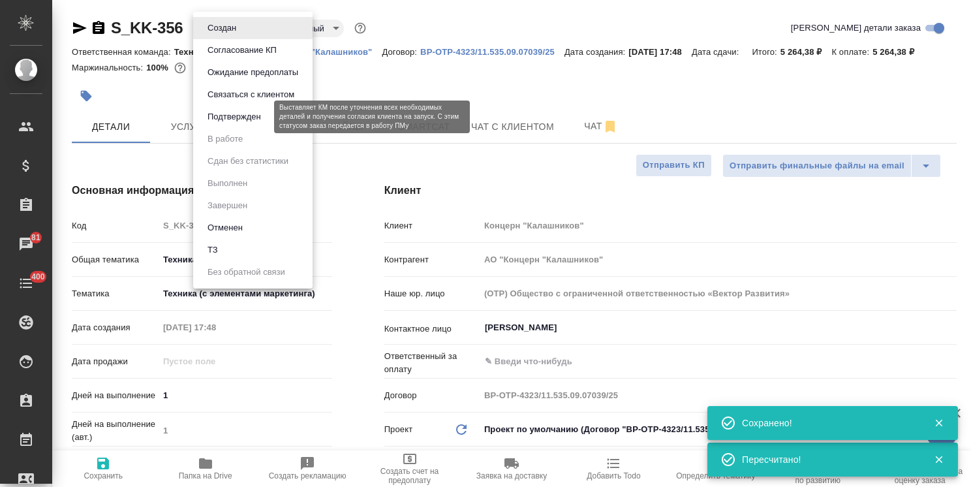
click at [234, 117] on button "Подтвержден" at bounding box center [234, 117] width 61 height 14
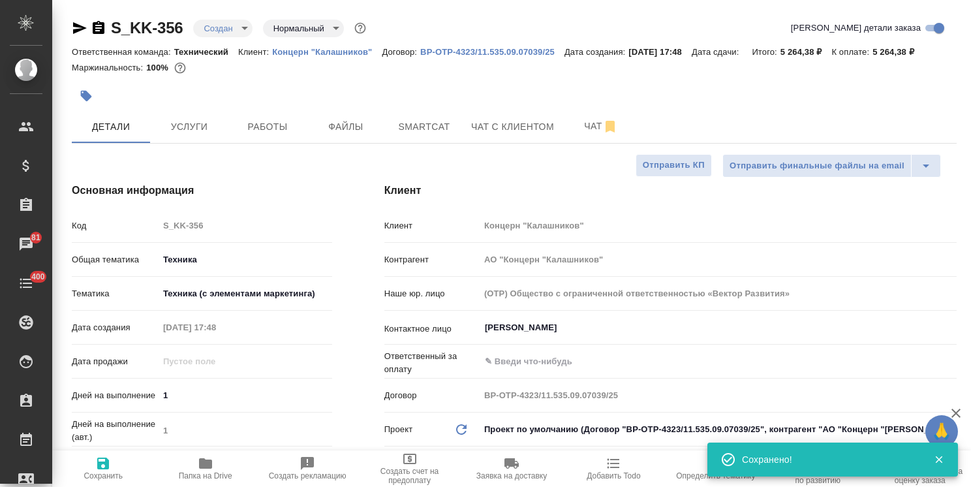
scroll to position [65, 0]
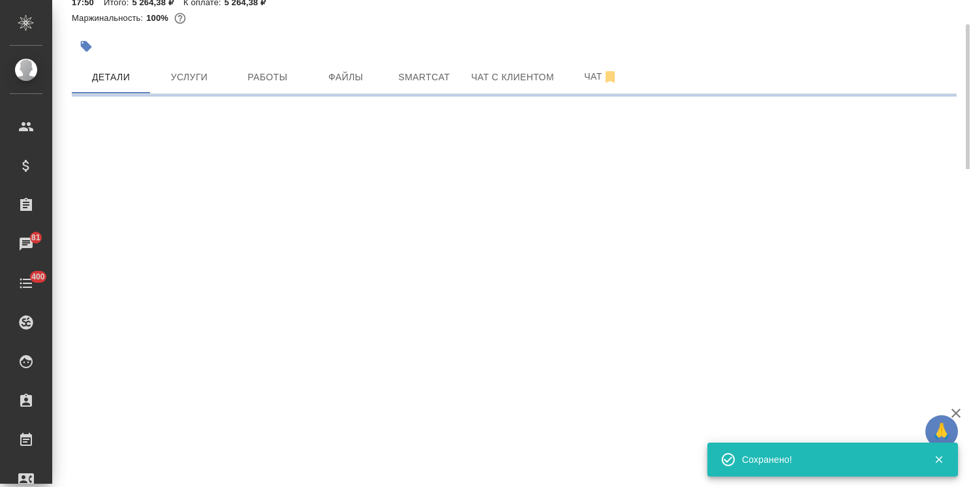
select select "RU"
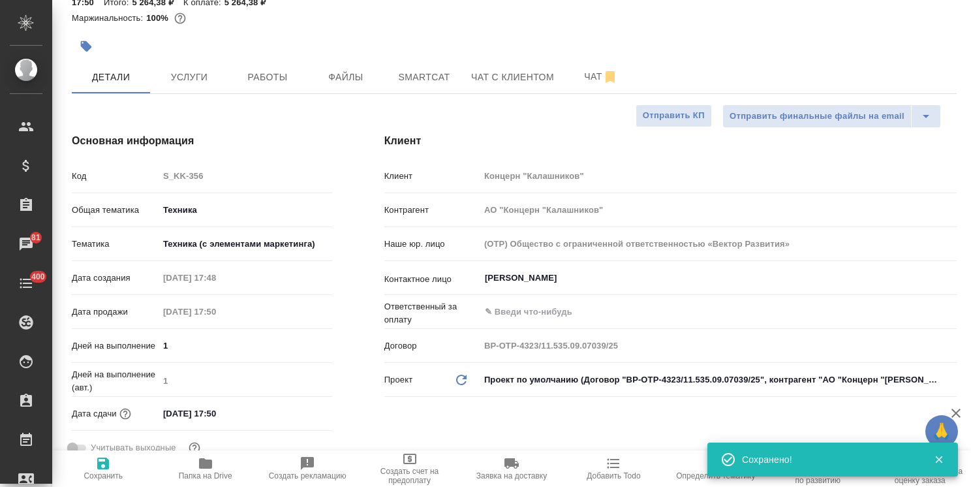
type textarea "x"
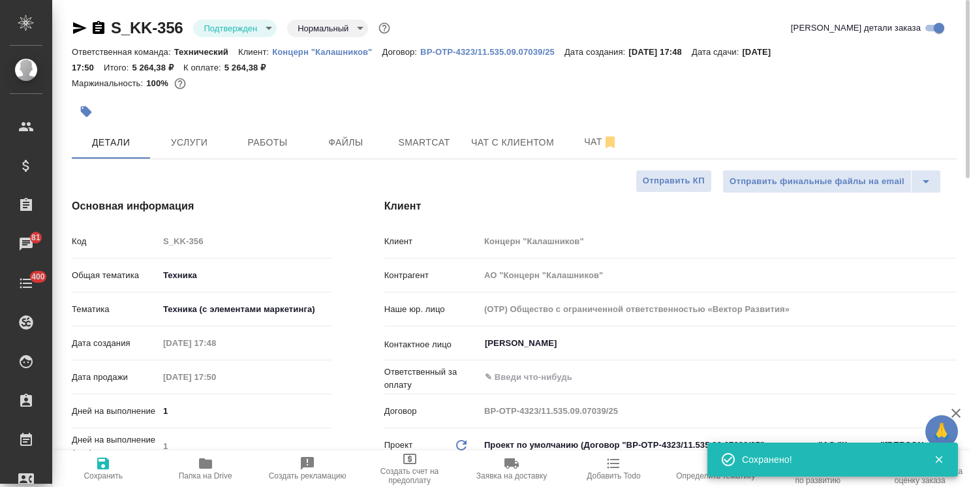
scroll to position [131, 0]
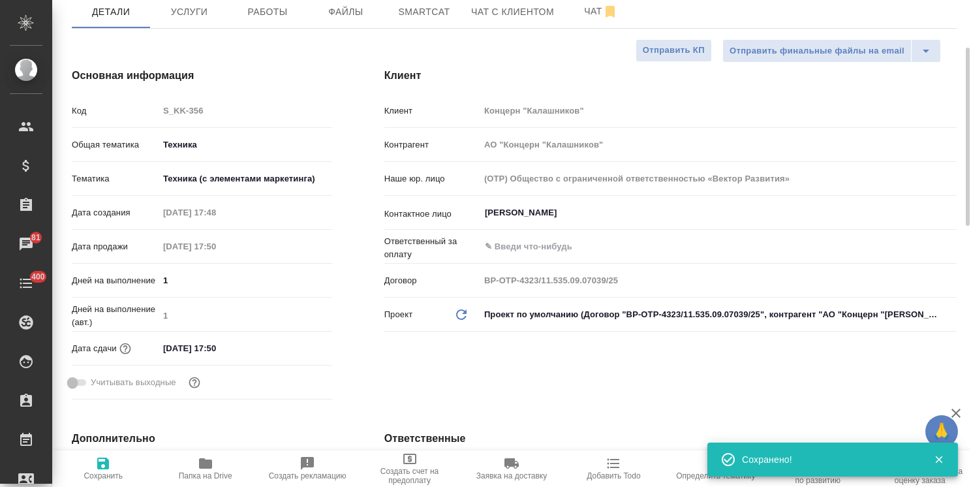
click at [253, 350] on input "08.10.2025 17:50" at bounding box center [216, 348] width 114 height 19
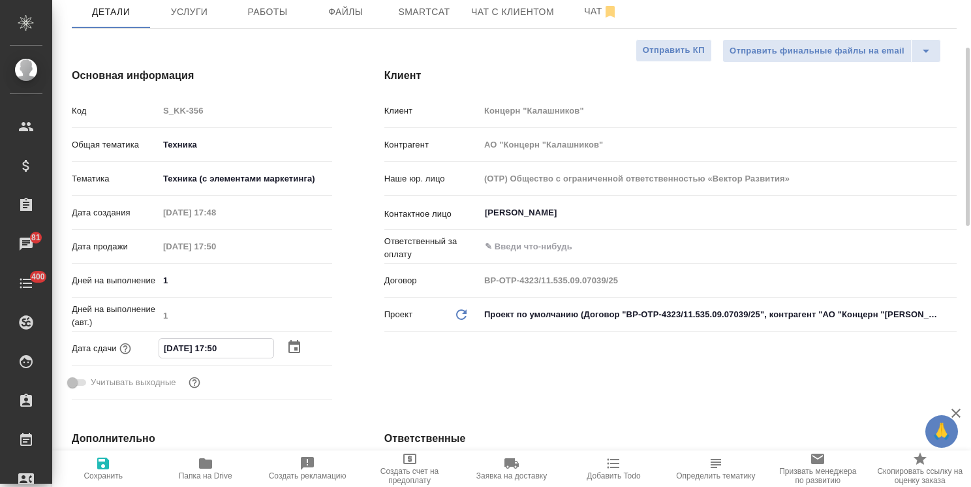
type input "08.10.2025 17:5_"
type textarea "x"
type input "08.10.2025 17:__"
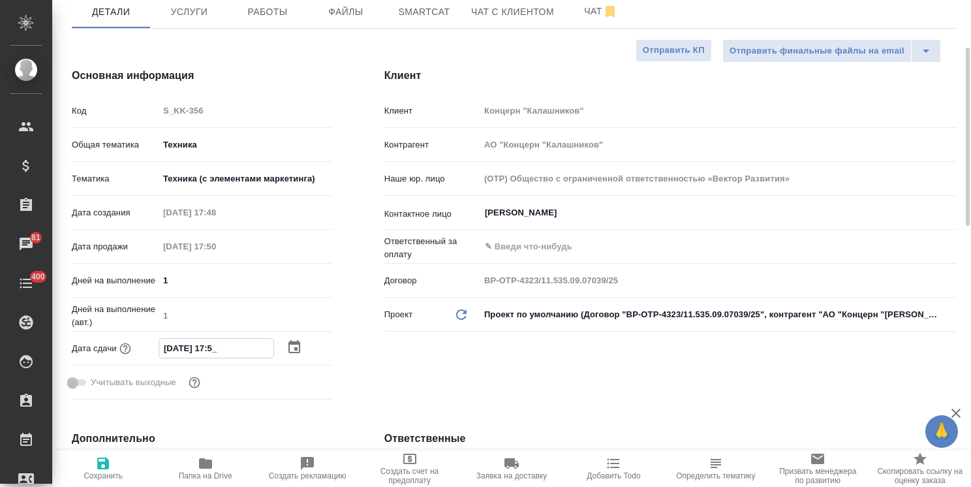
type textarea "x"
type input "08.10.2025 17:0_"
type textarea "x"
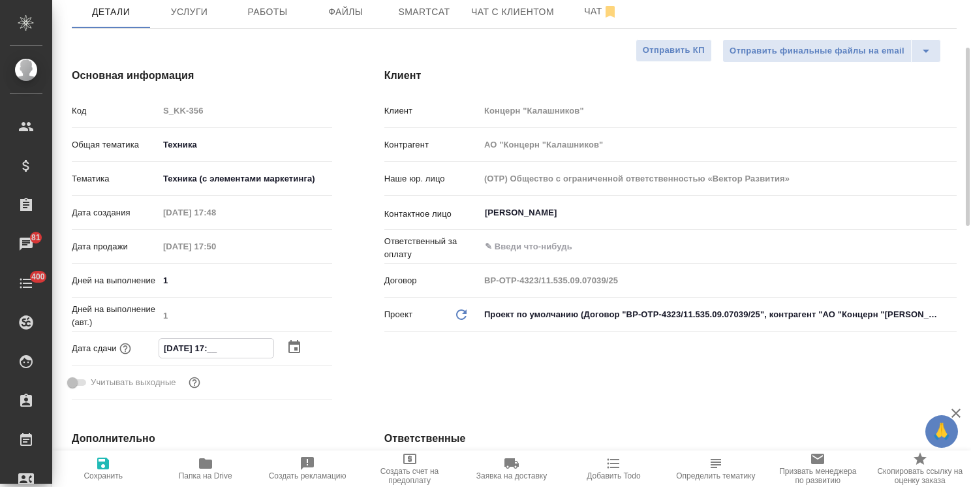
type textarea "x"
type input "08.10.2025 17:00"
type textarea "x"
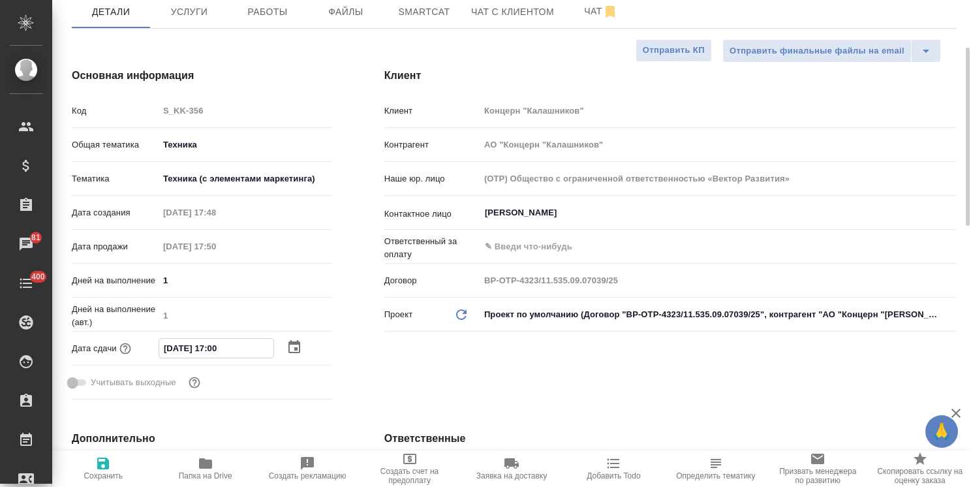
type textarea "x"
type input "08.10.2025 17:00"
click at [104, 458] on icon "button" at bounding box center [103, 463] width 12 height 12
type textarea "x"
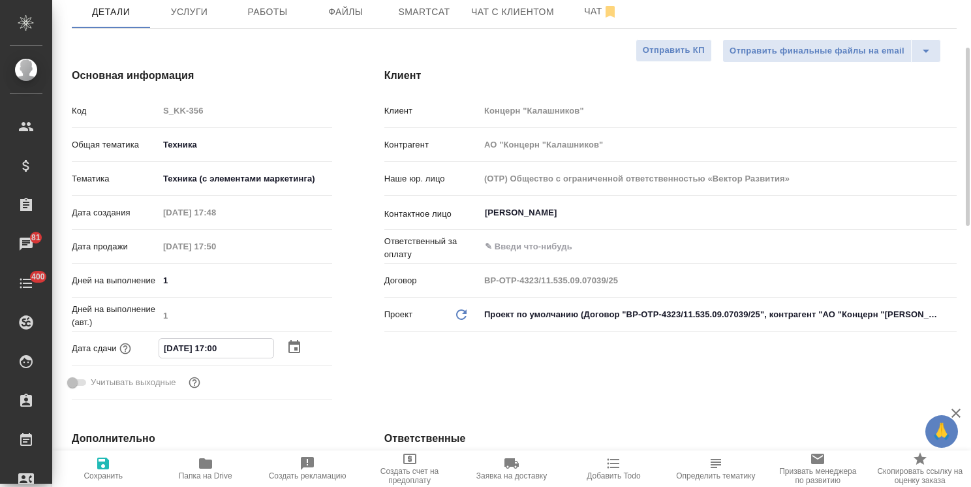
type textarea "x"
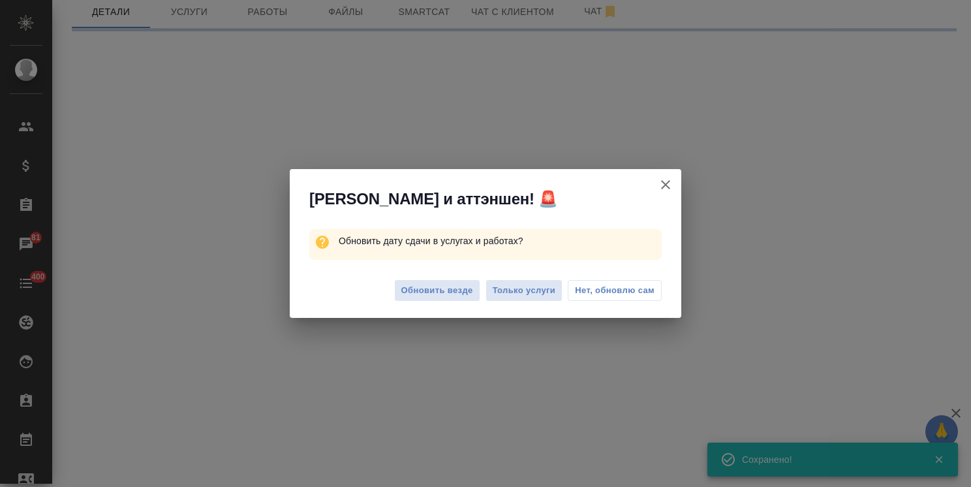
select select "RU"
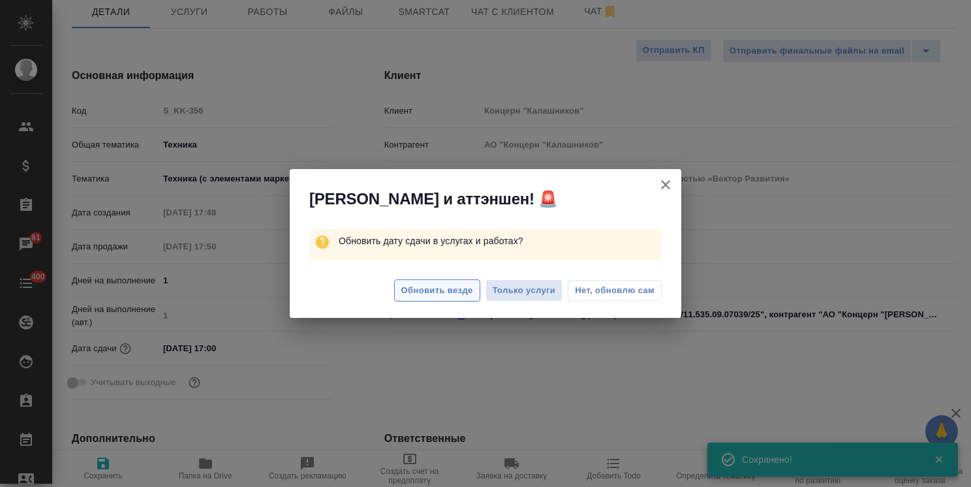
type textarea "x"
click at [431, 287] on span "Обновить везде" at bounding box center [437, 290] width 72 height 15
type textarea "x"
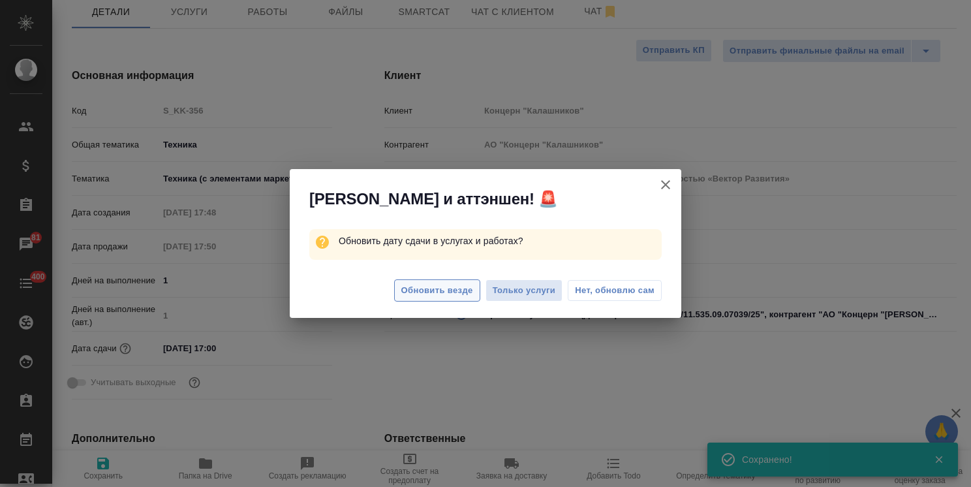
type textarea "x"
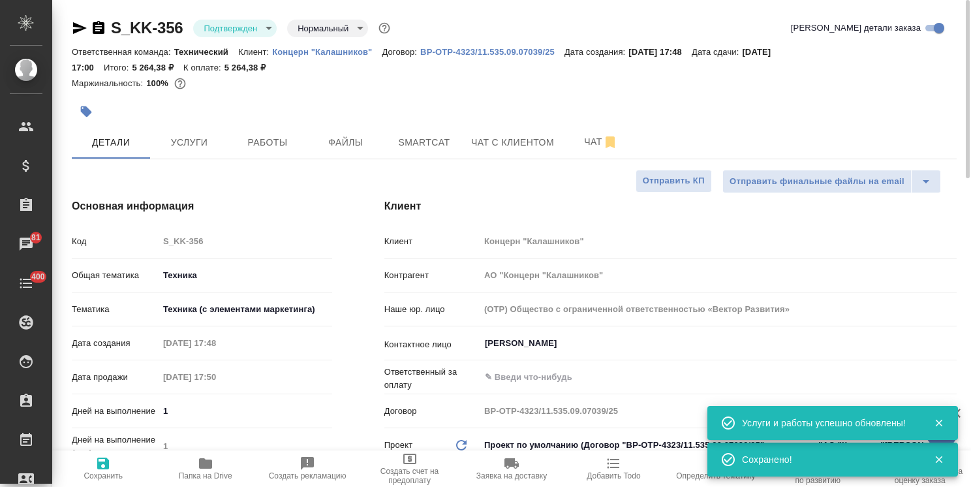
scroll to position [65, 0]
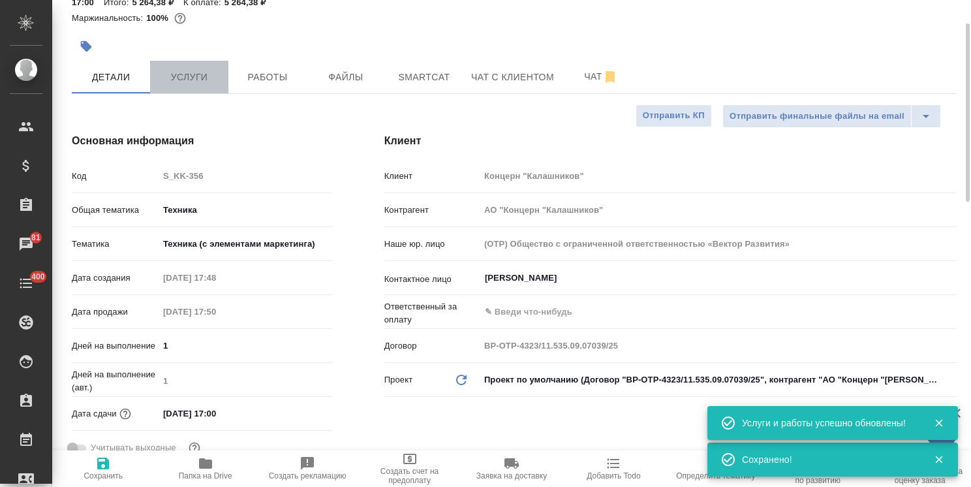
click at [179, 67] on button "Услуги" at bounding box center [189, 77] width 78 height 33
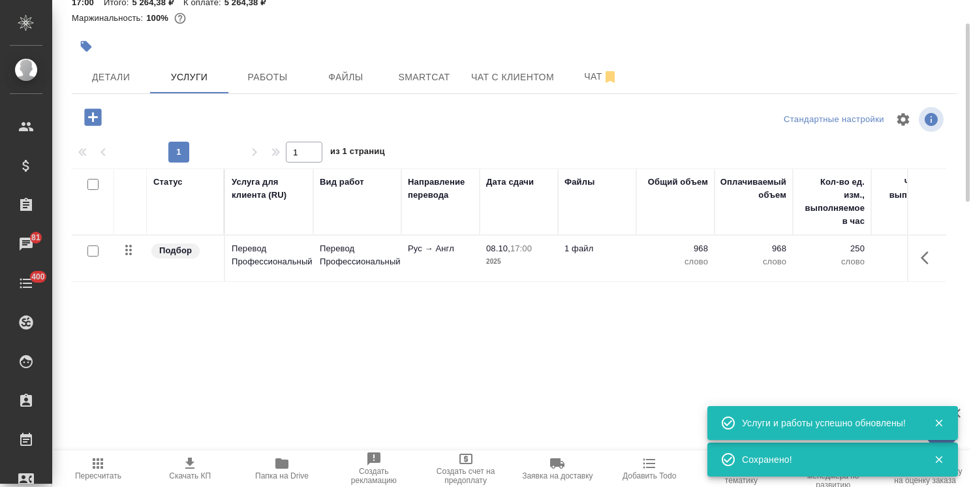
drag, startPoint x: 188, startPoint y: 379, endPoint x: 195, endPoint y: 422, distance: 43.0
click at [188, 379] on div "Статус Услуга для клиента (RU) Вид работ Направление перевода Дата сдачи Файлы …" at bounding box center [509, 308] width 874 height 281
click at [192, 458] on icon "button" at bounding box center [190, 463] width 16 height 16
